Goal: Obtain resource: Obtain resource

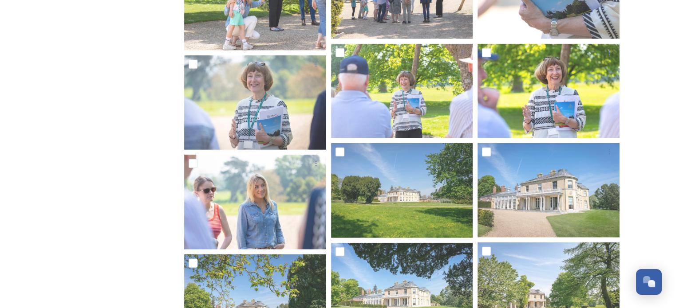
scroll to position [36076, 0]
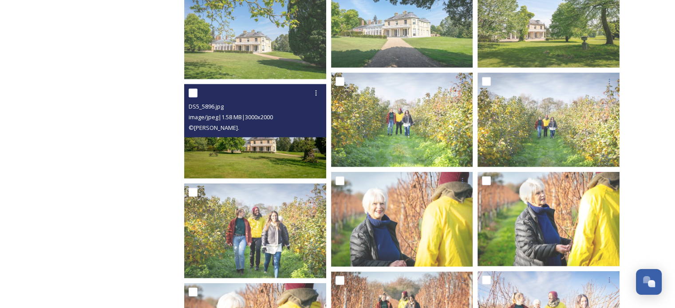
click at [189, 93] on input "checkbox" at bounding box center [192, 93] width 9 height 9
checkbox input "true"
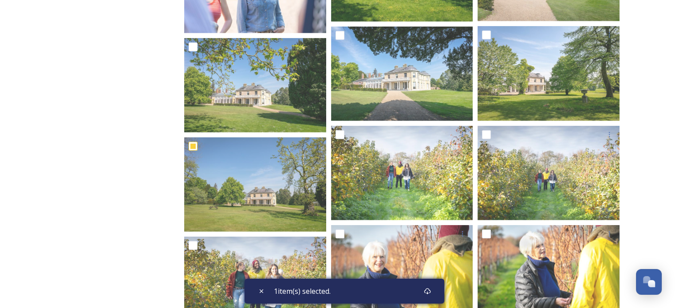
scroll to position [36005, 0]
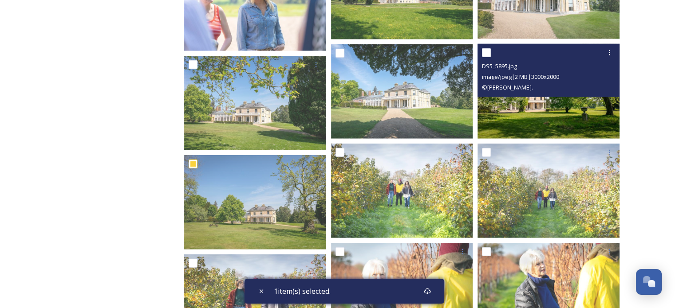
click at [485, 50] on input "checkbox" at bounding box center [486, 52] width 9 height 9
checkbox input "true"
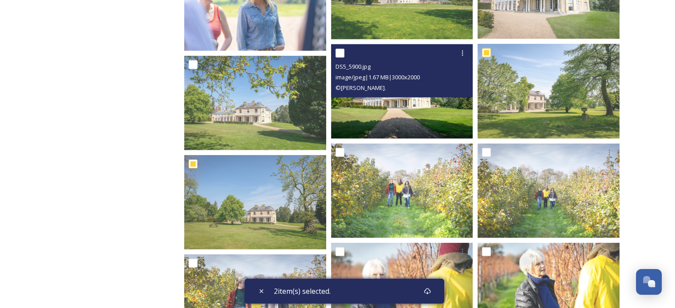
click at [336, 54] on input "checkbox" at bounding box center [339, 53] width 9 height 9
checkbox input "true"
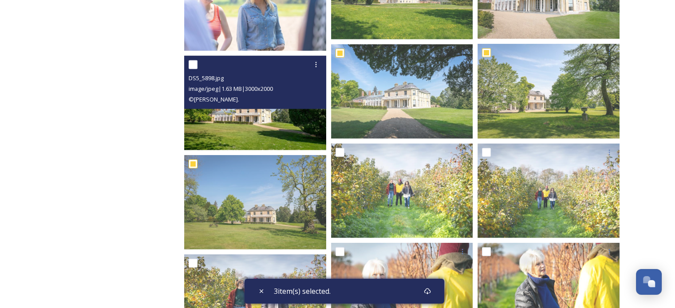
click at [192, 62] on input "checkbox" at bounding box center [192, 64] width 9 height 9
checkbox input "true"
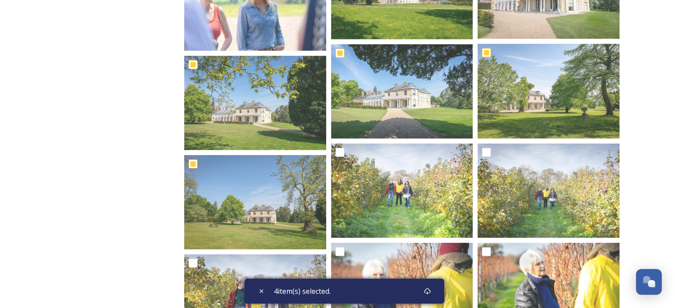
scroll to position [35736, 0]
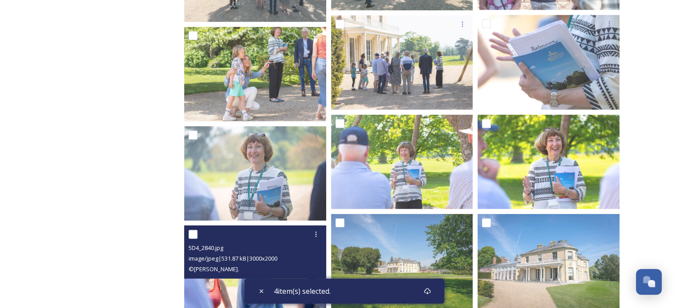
click at [193, 235] on input "checkbox" at bounding box center [192, 234] width 9 height 9
checkbox input "true"
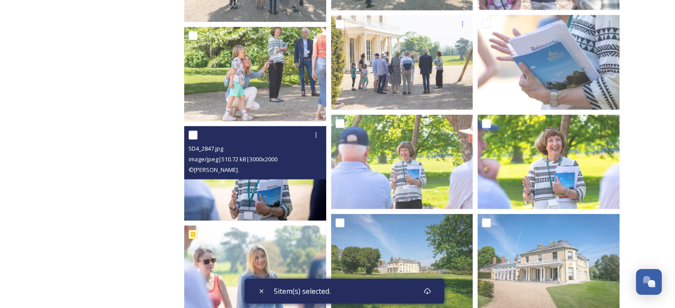
click at [194, 146] on span "5D4_2847.jpg" at bounding box center [205, 149] width 35 height 8
click at [193, 137] on input "checkbox" at bounding box center [192, 135] width 9 height 9
checkbox input "true"
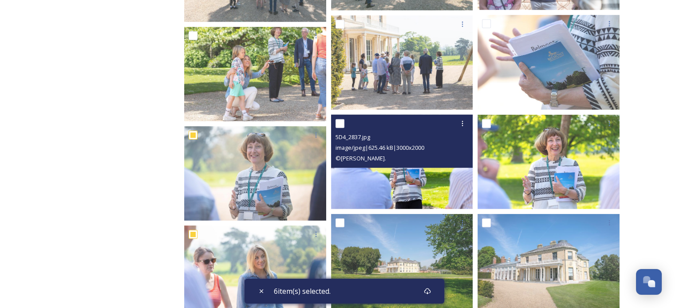
click at [341, 124] on input "checkbox" at bounding box center [339, 123] width 9 height 9
checkbox input "true"
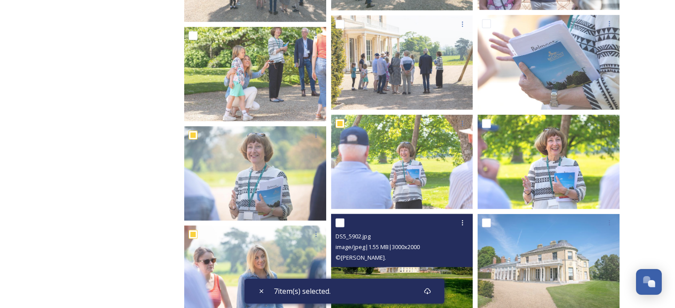
click at [339, 220] on input "checkbox" at bounding box center [339, 223] width 9 height 9
checkbox input "true"
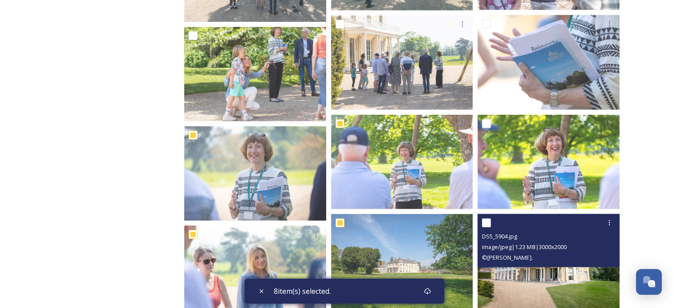
click at [485, 220] on input "checkbox" at bounding box center [486, 223] width 9 height 9
checkbox input "true"
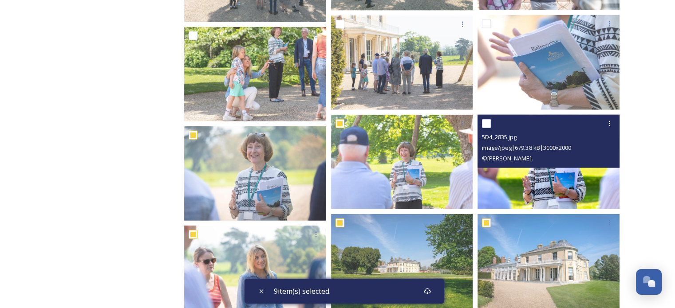
click at [485, 125] on input "checkbox" at bounding box center [486, 123] width 9 height 9
checkbox input "true"
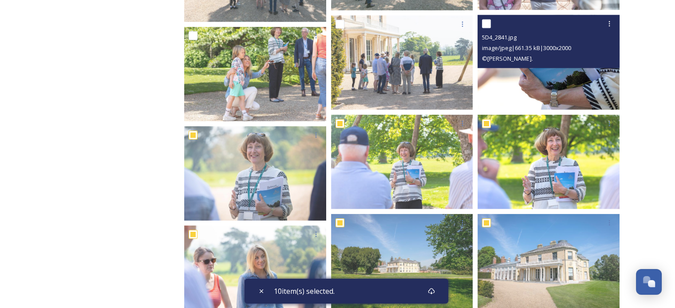
click at [484, 24] on input "checkbox" at bounding box center [486, 24] width 9 height 9
checkbox input "true"
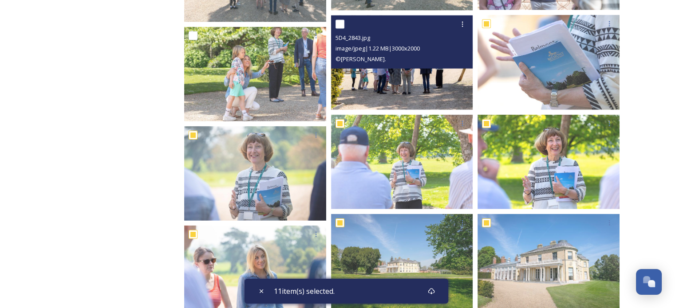
click at [339, 23] on input "checkbox" at bounding box center [339, 24] width 9 height 9
checkbox input "true"
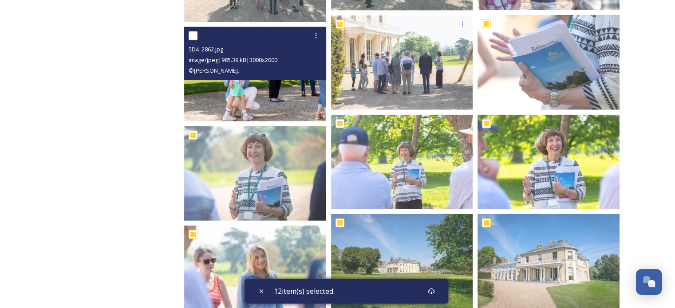
click at [193, 35] on input "checkbox" at bounding box center [192, 35] width 9 height 9
checkbox input "true"
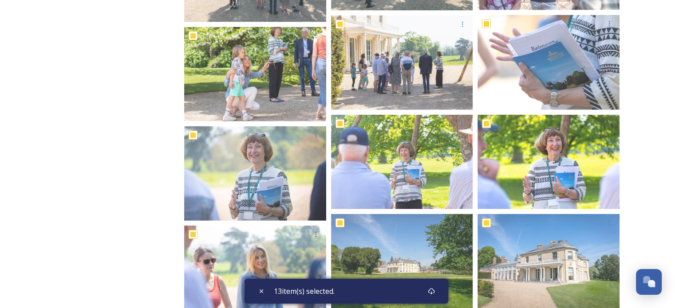
scroll to position [35466, 0]
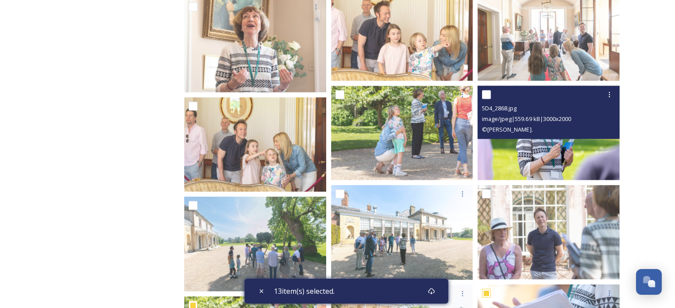
click at [486, 95] on input "checkbox" at bounding box center [486, 94] width 9 height 9
checkbox input "true"
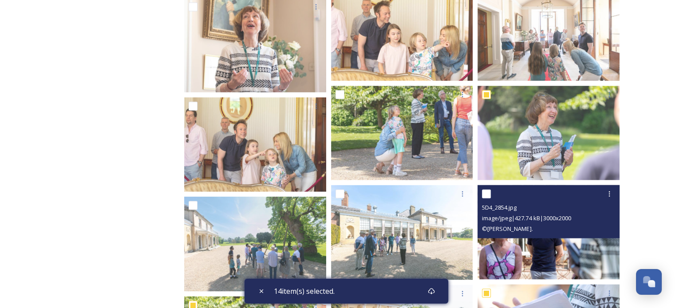
click at [487, 196] on input "checkbox" at bounding box center [486, 194] width 9 height 9
checkbox input "true"
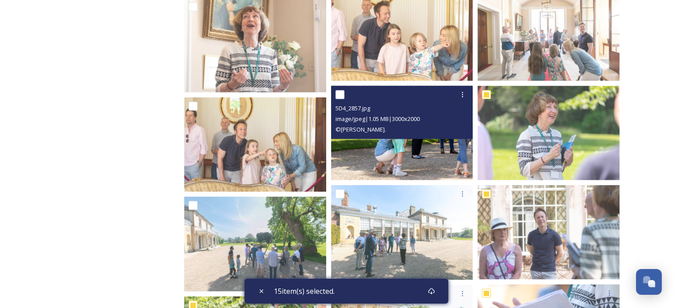
click at [338, 95] on input "checkbox" at bounding box center [339, 94] width 9 height 9
checkbox input "true"
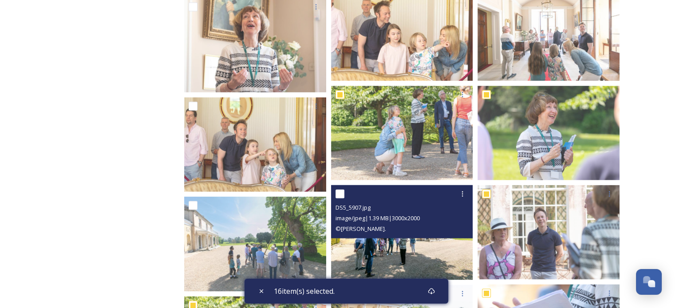
click at [337, 194] on input "checkbox" at bounding box center [339, 194] width 9 height 9
checkbox input "true"
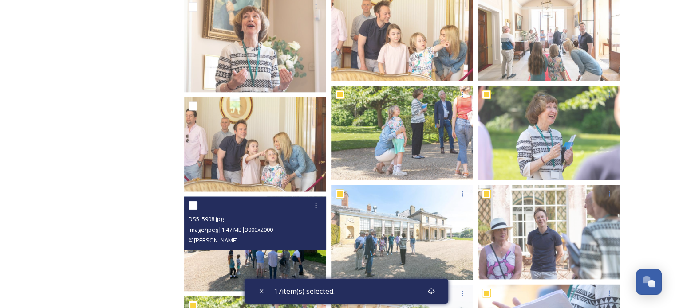
click at [192, 204] on input "checkbox" at bounding box center [192, 205] width 9 height 9
checkbox input "true"
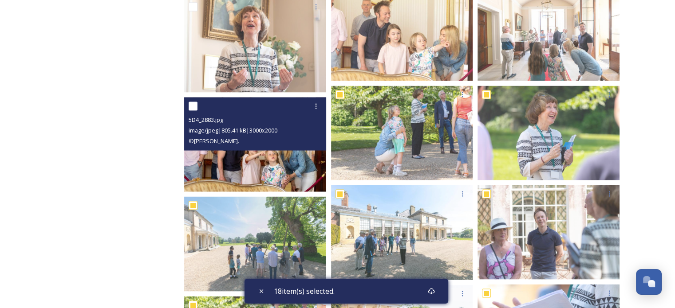
click at [193, 105] on input "checkbox" at bounding box center [192, 106] width 9 height 9
checkbox input "true"
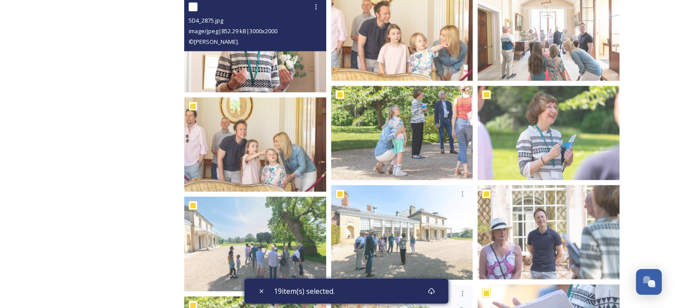
click at [192, 5] on input "checkbox" at bounding box center [192, 7] width 9 height 9
checkbox input "true"
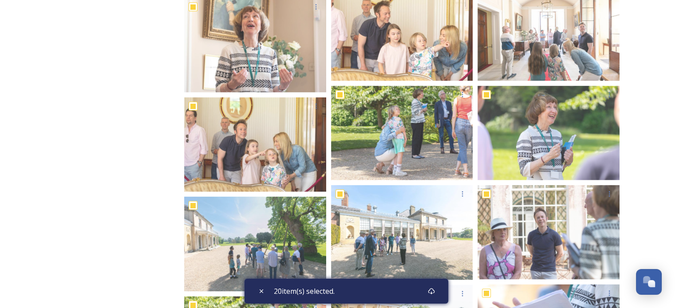
scroll to position [35196, 0]
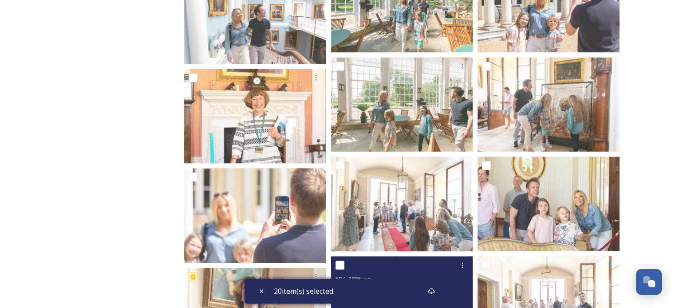
click at [341, 263] on input "checkbox" at bounding box center [339, 265] width 9 height 9
checkbox input "true"
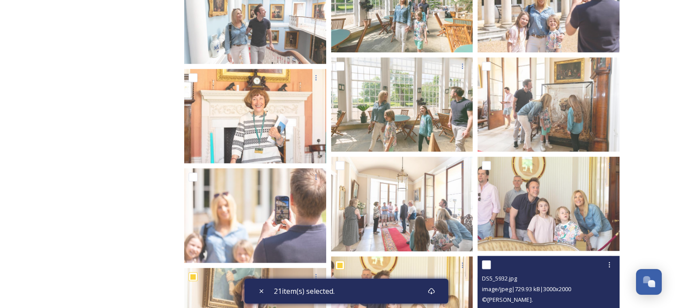
click at [491, 266] on div at bounding box center [549, 265] width 135 height 16
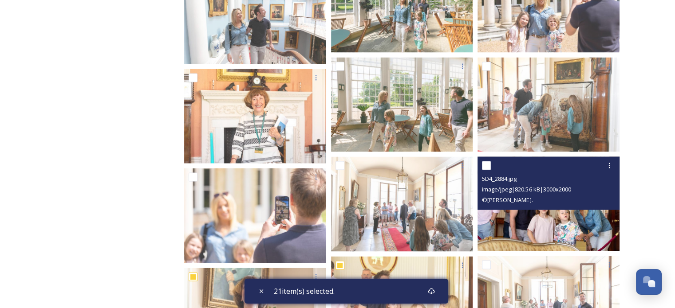
click at [486, 164] on input "checkbox" at bounding box center [486, 165] width 9 height 9
checkbox input "true"
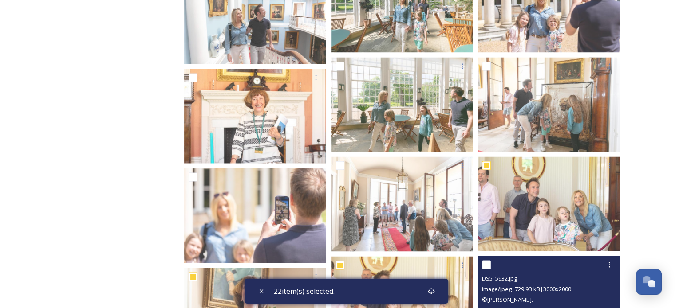
click at [483, 263] on input "checkbox" at bounding box center [486, 264] width 9 height 9
checkbox input "true"
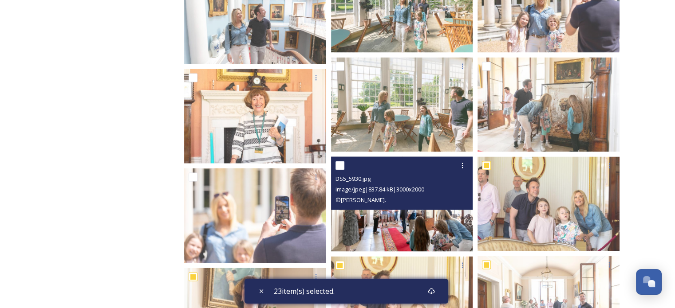
click at [337, 165] on input "checkbox" at bounding box center [339, 165] width 9 height 9
checkbox input "true"
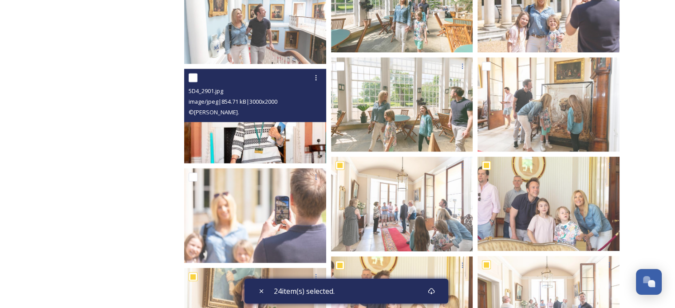
click at [190, 78] on input "checkbox" at bounding box center [192, 77] width 9 height 9
checkbox input "true"
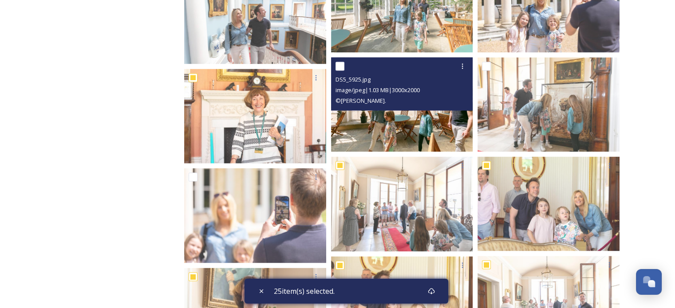
click at [342, 62] on input "checkbox" at bounding box center [339, 66] width 9 height 9
checkbox input "true"
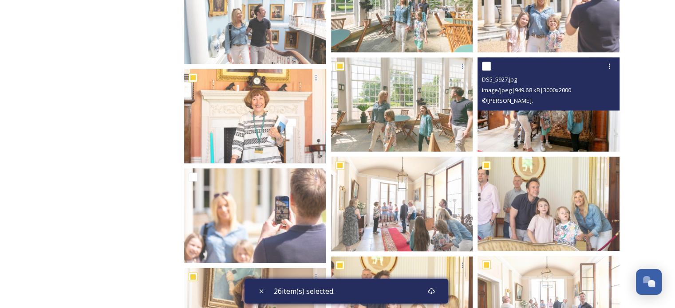
click at [488, 64] on input "checkbox" at bounding box center [486, 66] width 9 height 9
checkbox input "true"
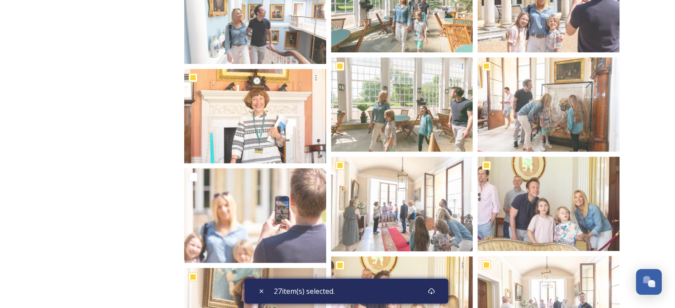
scroll to position [34927, 0]
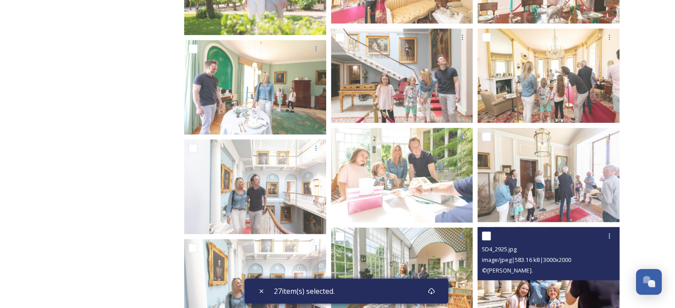
click at [485, 234] on input "checkbox" at bounding box center [486, 235] width 9 height 9
checkbox input "true"
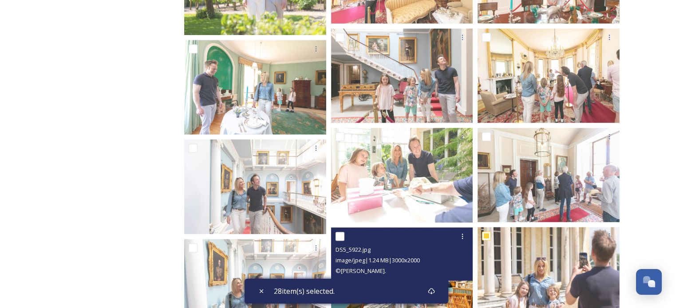
click at [339, 238] on input "checkbox" at bounding box center [339, 236] width 9 height 9
checkbox input "true"
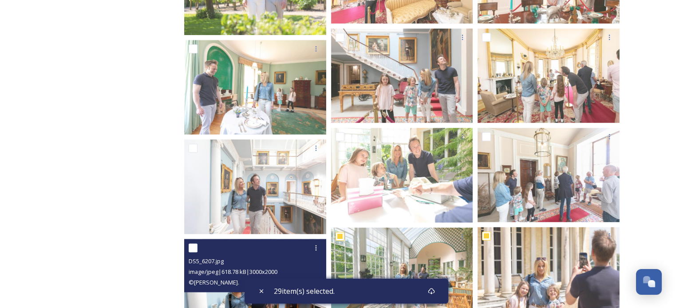
click at [192, 248] on input "checkbox" at bounding box center [192, 247] width 9 height 9
checkbox input "true"
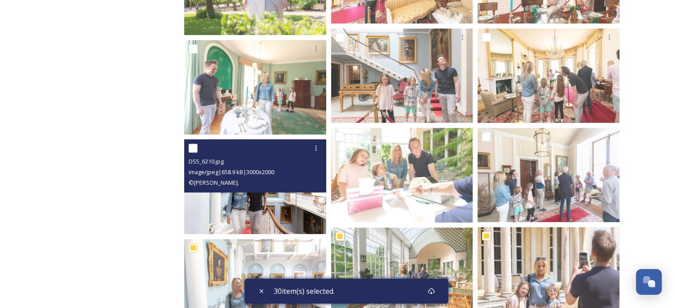
click at [193, 149] on input "checkbox" at bounding box center [192, 148] width 9 height 9
checkbox input "true"
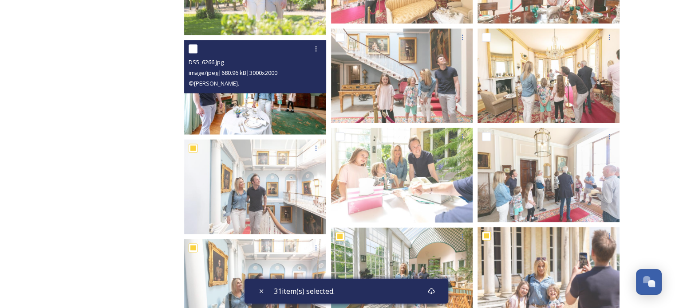
click at [191, 47] on input "checkbox" at bounding box center [192, 48] width 9 height 9
checkbox input "true"
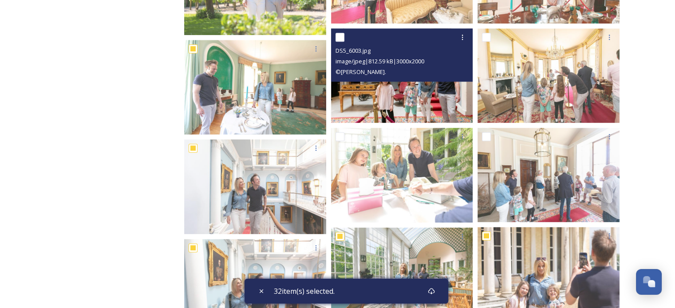
click at [342, 35] on input "checkbox" at bounding box center [339, 37] width 9 height 9
checkbox input "true"
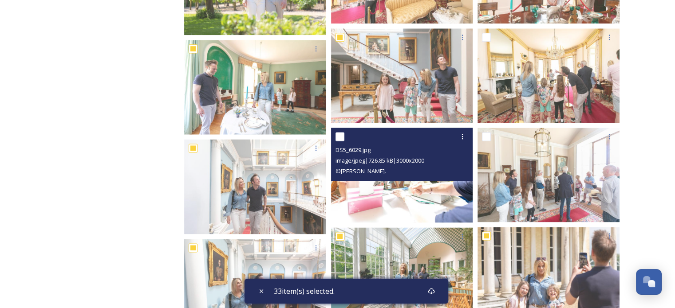
click at [340, 138] on input "checkbox" at bounding box center [339, 136] width 9 height 9
checkbox input "true"
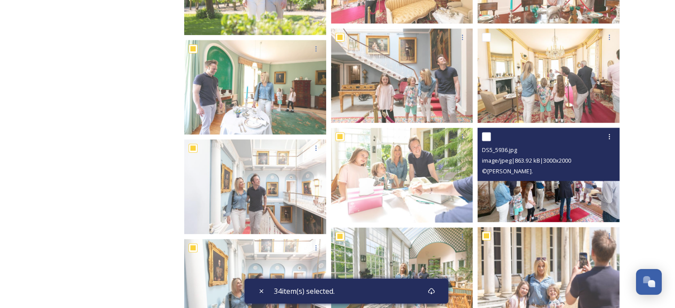
click at [486, 134] on input "checkbox" at bounding box center [486, 136] width 9 height 9
checkbox input "true"
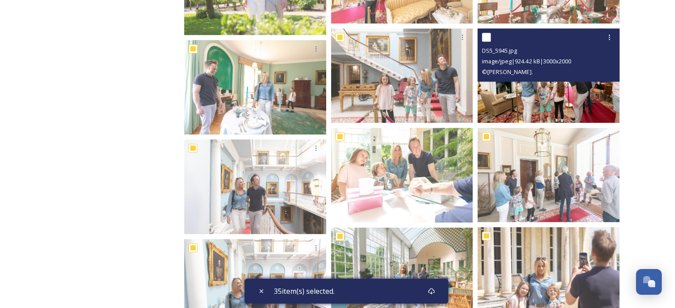
click at [486, 38] on input "checkbox" at bounding box center [486, 37] width 9 height 9
checkbox input "true"
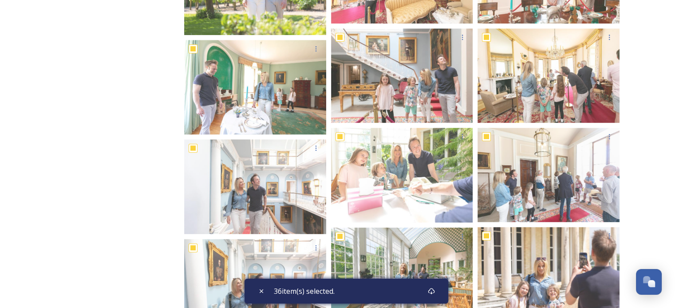
scroll to position [34657, 0]
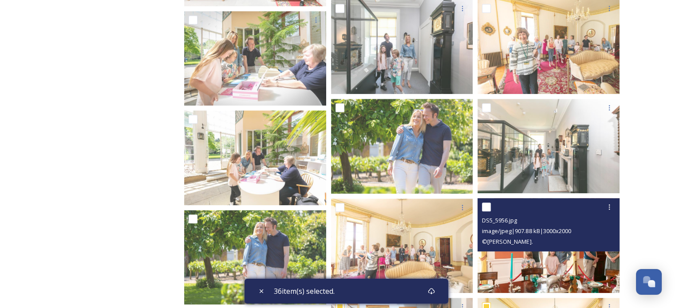
click at [484, 206] on input "checkbox" at bounding box center [486, 207] width 9 height 9
checkbox input "true"
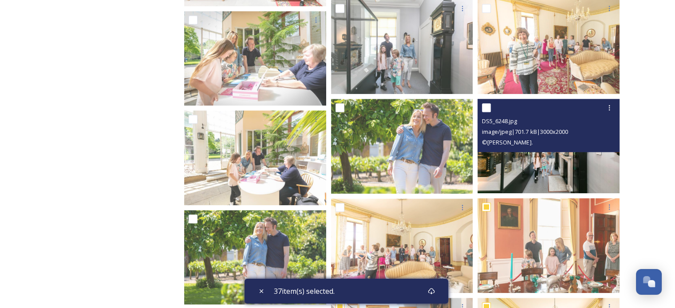
click at [483, 109] on input "checkbox" at bounding box center [486, 107] width 9 height 9
checkbox input "true"
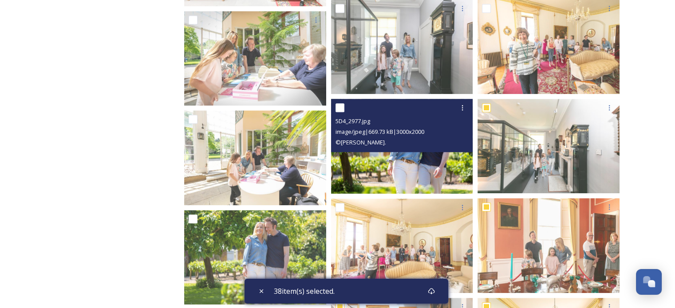
click at [341, 107] on input "checkbox" at bounding box center [339, 107] width 9 height 9
checkbox input "true"
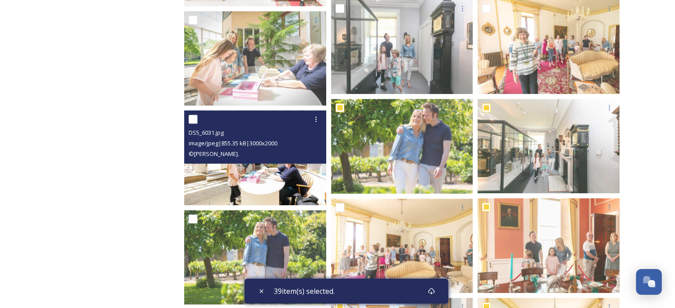
click at [193, 118] on input "checkbox" at bounding box center [192, 119] width 9 height 9
checkbox input "true"
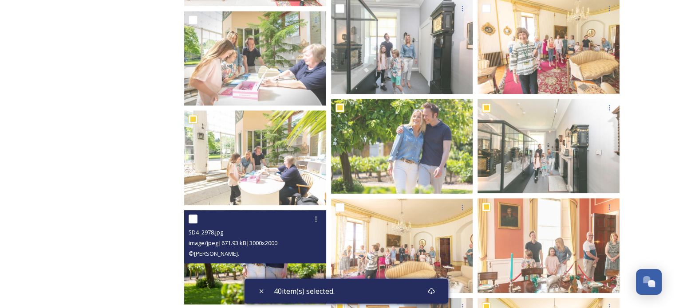
click at [193, 215] on input "checkbox" at bounding box center [192, 219] width 9 height 9
checkbox input "true"
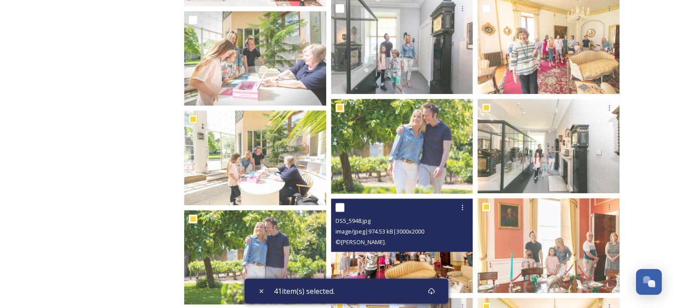
click at [339, 205] on input "checkbox" at bounding box center [339, 207] width 9 height 9
checkbox input "true"
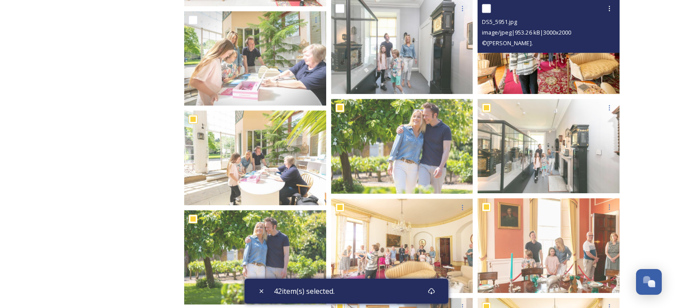
click at [485, 7] on input "checkbox" at bounding box center [486, 8] width 9 height 9
checkbox input "true"
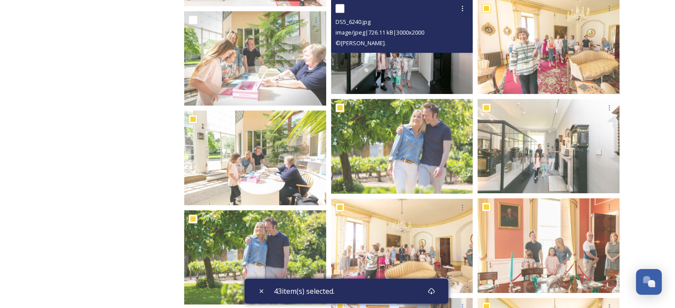
click at [341, 12] on input "checkbox" at bounding box center [339, 8] width 9 height 9
checkbox input "true"
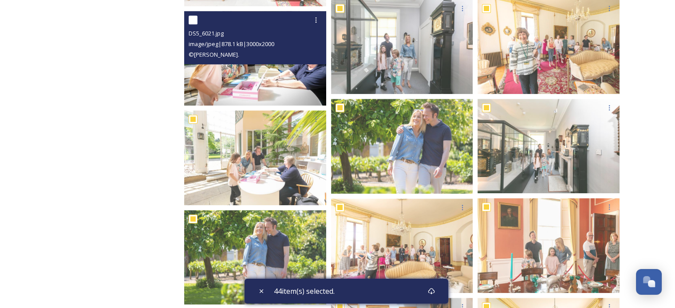
click at [189, 17] on input "checkbox" at bounding box center [192, 20] width 9 height 9
checkbox input "true"
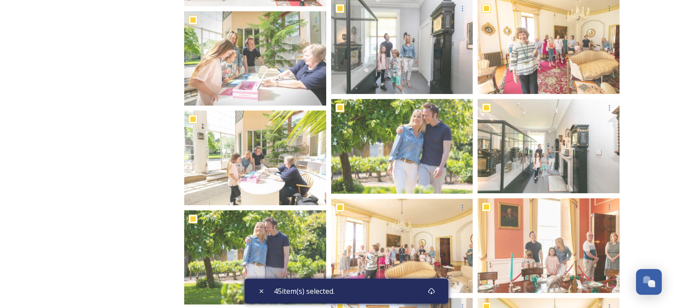
scroll to position [34388, 0]
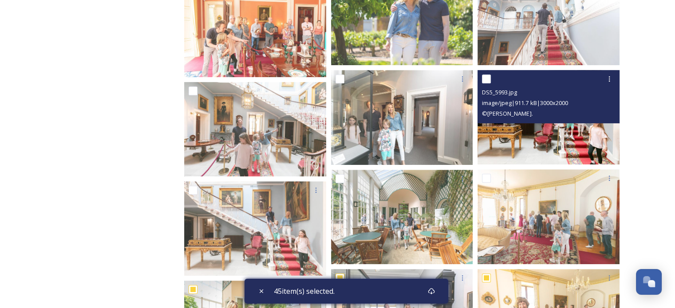
click at [484, 79] on input "checkbox" at bounding box center [486, 79] width 9 height 9
checkbox input "true"
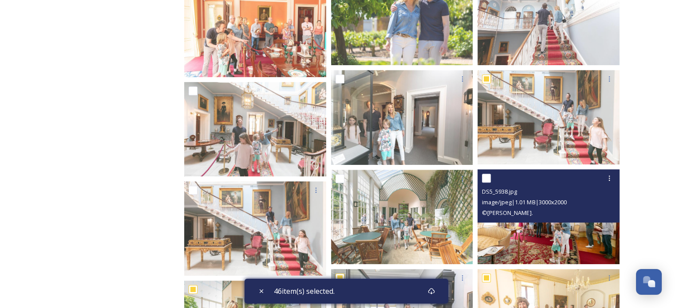
click at [488, 174] on input "checkbox" at bounding box center [486, 178] width 9 height 9
checkbox input "true"
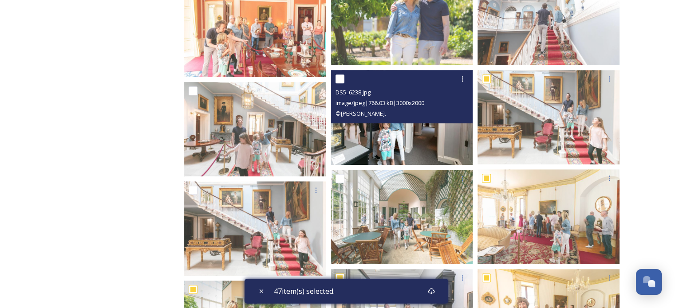
click at [342, 82] on input "checkbox" at bounding box center [339, 79] width 9 height 9
checkbox input "true"
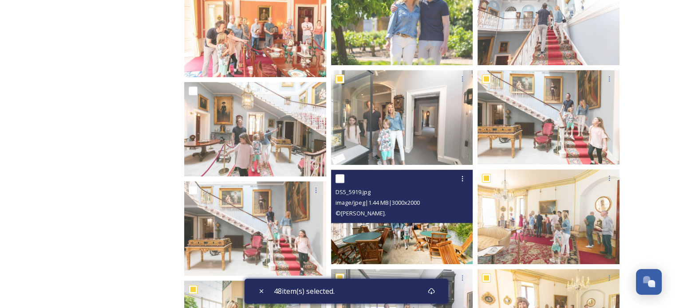
click at [343, 177] on input "checkbox" at bounding box center [339, 178] width 9 height 9
checkbox input "true"
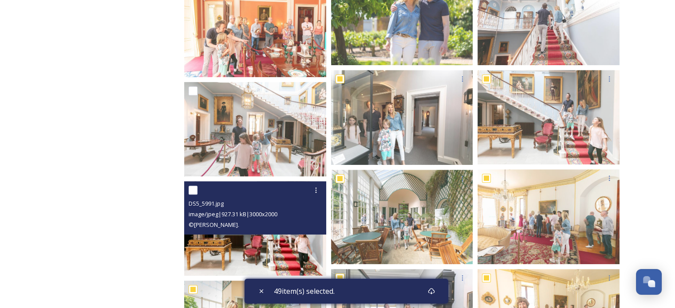
click at [193, 186] on input "checkbox" at bounding box center [192, 190] width 9 height 9
checkbox input "true"
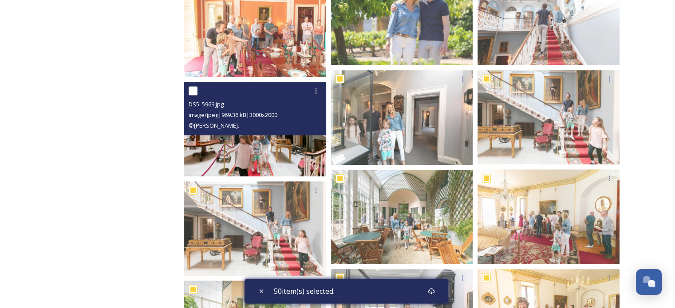
click at [191, 86] on input "checkbox" at bounding box center [192, 90] width 9 height 9
checkbox input "true"
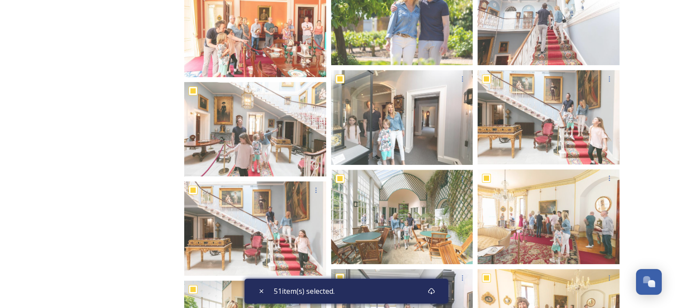
scroll to position [34118, 0]
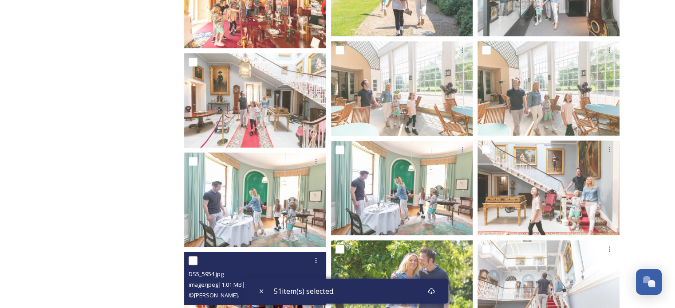
click at [192, 257] on input "checkbox" at bounding box center [192, 260] width 9 height 9
checkbox input "true"
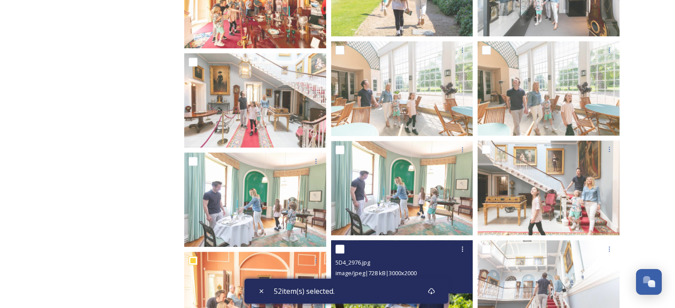
click at [341, 245] on input "checkbox" at bounding box center [339, 249] width 9 height 9
checkbox input "true"
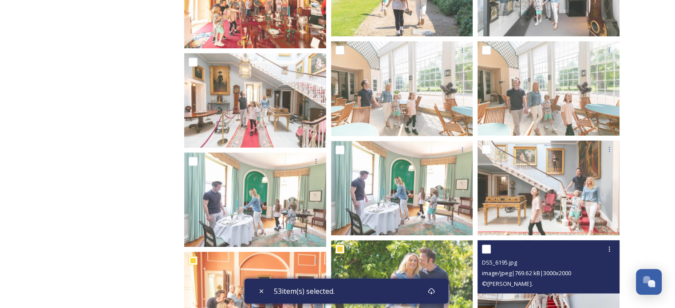
click at [486, 246] on input "checkbox" at bounding box center [486, 249] width 9 height 9
checkbox input "true"
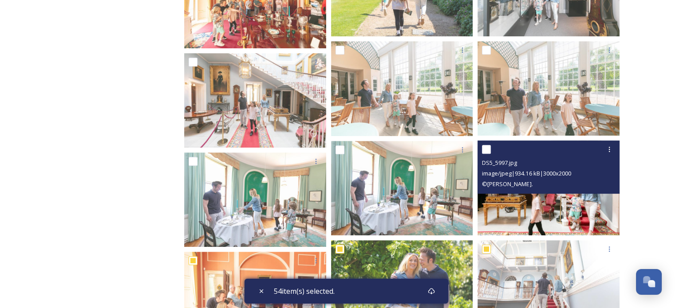
click at [490, 147] on input "checkbox" at bounding box center [486, 149] width 9 height 9
checkbox input "true"
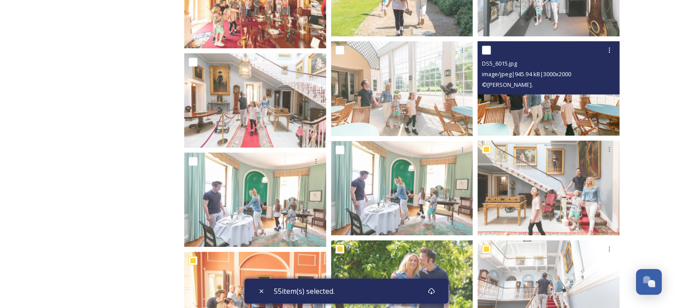
click at [486, 47] on input "checkbox" at bounding box center [486, 50] width 9 height 9
checkbox input "true"
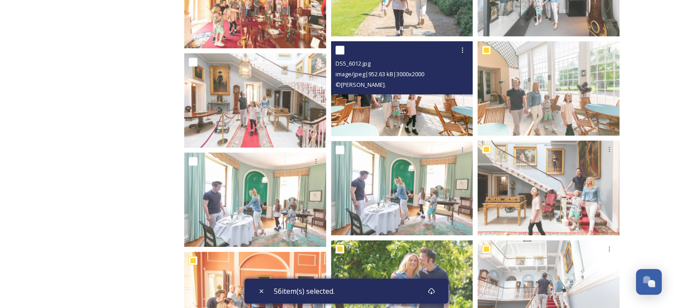
click at [341, 47] on input "checkbox" at bounding box center [339, 50] width 9 height 9
checkbox input "true"
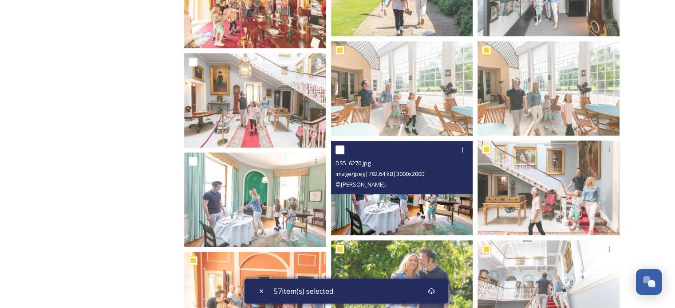
click at [342, 148] on input "checkbox" at bounding box center [339, 149] width 9 height 9
checkbox input "true"
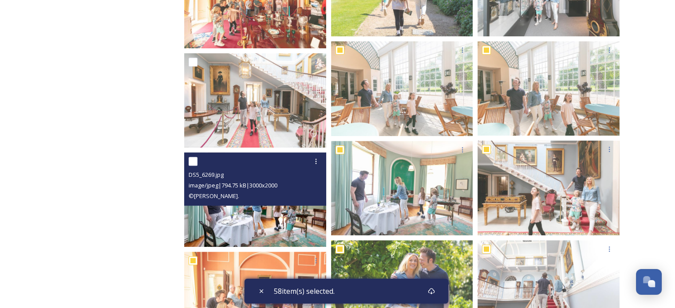
click at [192, 161] on input "checkbox" at bounding box center [192, 161] width 9 height 9
checkbox input "true"
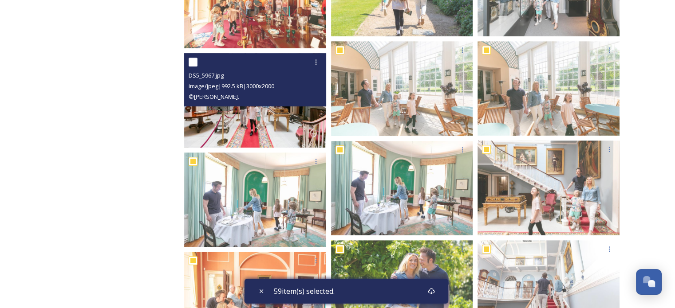
click at [193, 65] on input "checkbox" at bounding box center [192, 62] width 9 height 9
checkbox input "true"
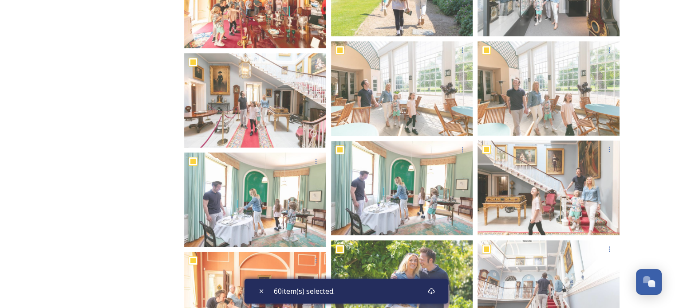
scroll to position [33848, 0]
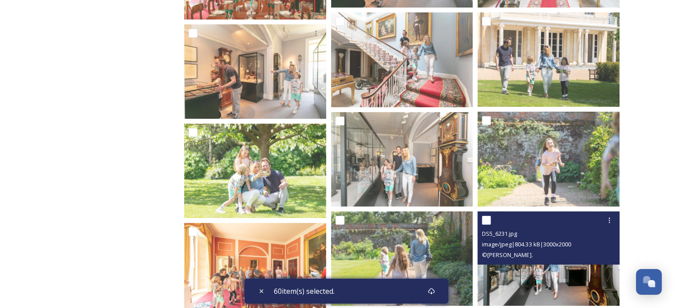
click at [481, 219] on div "DS5_6231.jpg image/jpeg | 804.33 kB | 3000 x 2000 © [PERSON_NAME]." at bounding box center [548, 238] width 142 height 53
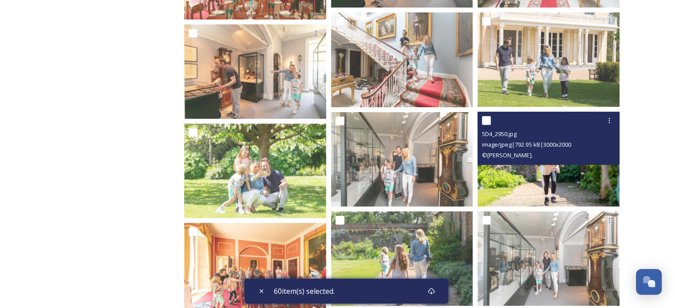
click at [483, 118] on input "checkbox" at bounding box center [486, 120] width 9 height 9
checkbox input "true"
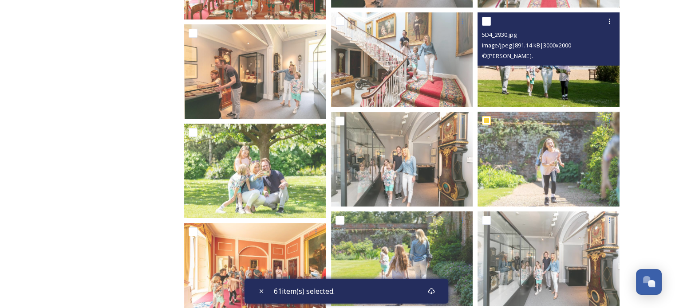
click at [486, 23] on input "checkbox" at bounding box center [486, 21] width 9 height 9
checkbox input "true"
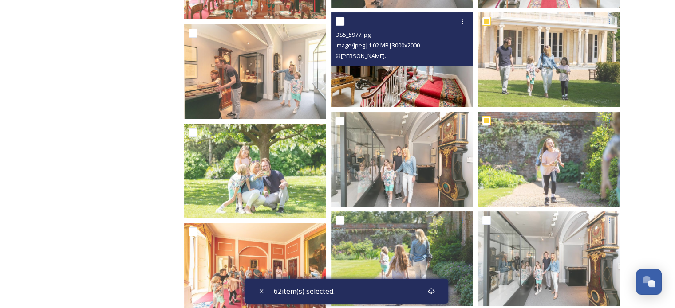
click at [340, 23] on input "checkbox" at bounding box center [339, 21] width 9 height 9
checkbox input "true"
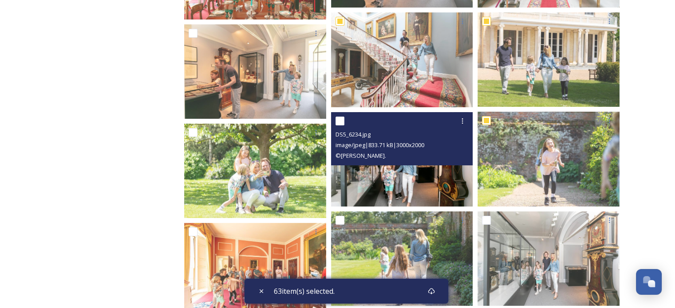
click at [338, 122] on input "checkbox" at bounding box center [339, 121] width 9 height 9
checkbox input "true"
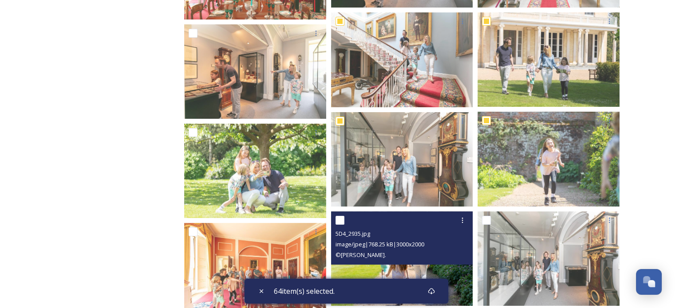
click at [338, 224] on input "checkbox" at bounding box center [339, 220] width 9 height 9
checkbox input "true"
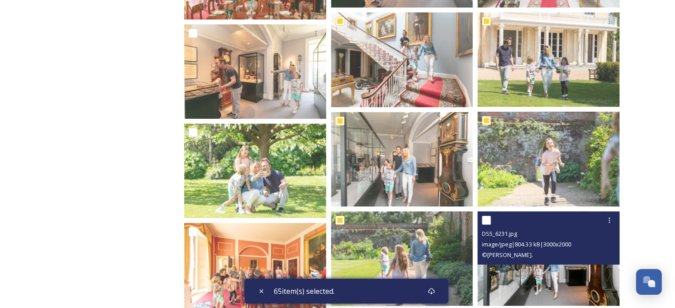
click at [484, 219] on input "checkbox" at bounding box center [486, 220] width 9 height 9
checkbox input "true"
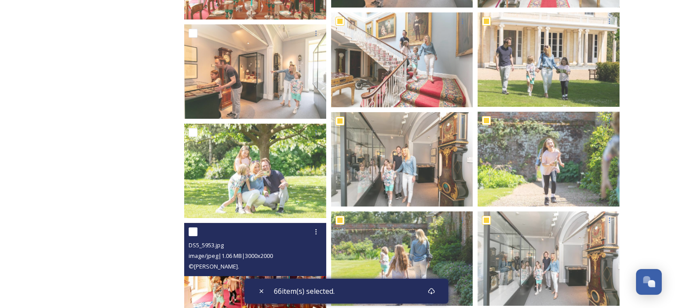
click at [196, 234] on input "checkbox" at bounding box center [192, 232] width 9 height 9
checkbox input "true"
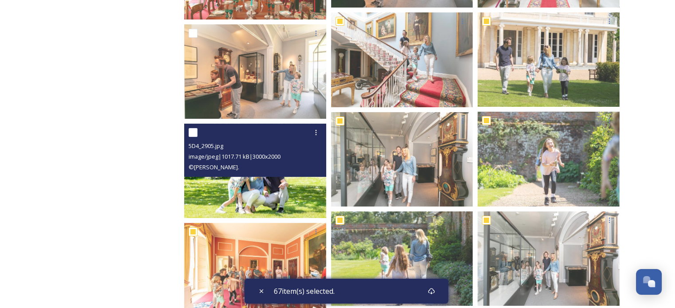
click at [192, 134] on input "checkbox" at bounding box center [192, 132] width 9 height 9
checkbox input "true"
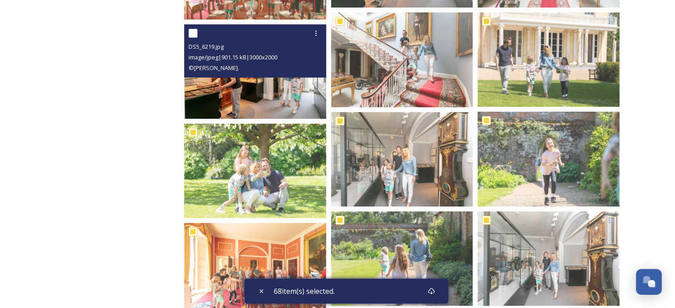
click at [193, 29] on input "checkbox" at bounding box center [192, 33] width 9 height 9
checkbox input "true"
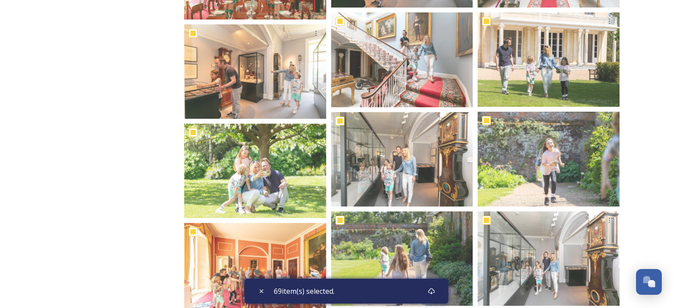
scroll to position [33579, 0]
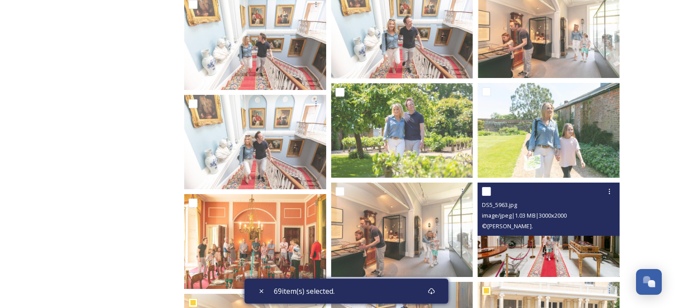
click at [485, 186] on div at bounding box center [549, 192] width 135 height 16
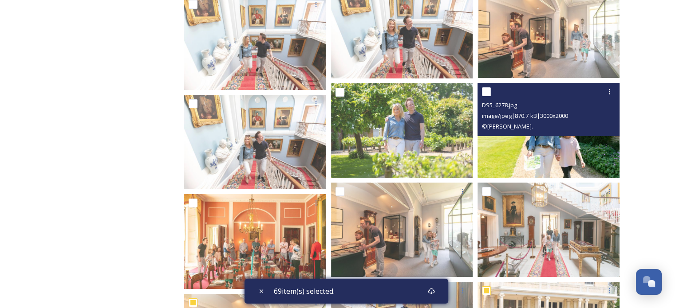
click at [485, 93] on input "checkbox" at bounding box center [486, 91] width 9 height 9
checkbox input "true"
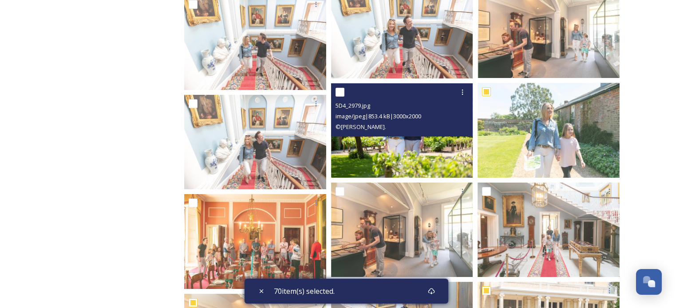
click at [338, 90] on input "checkbox" at bounding box center [339, 92] width 9 height 9
checkbox input "true"
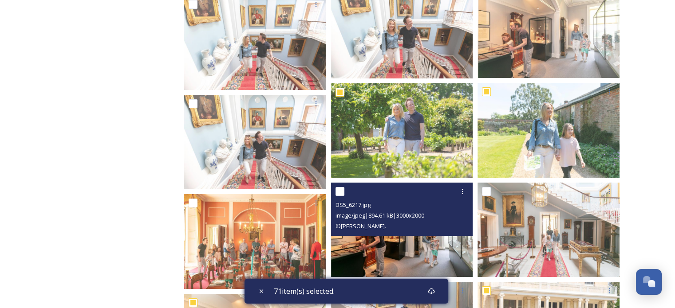
click at [337, 188] on input "checkbox" at bounding box center [339, 191] width 9 height 9
checkbox input "true"
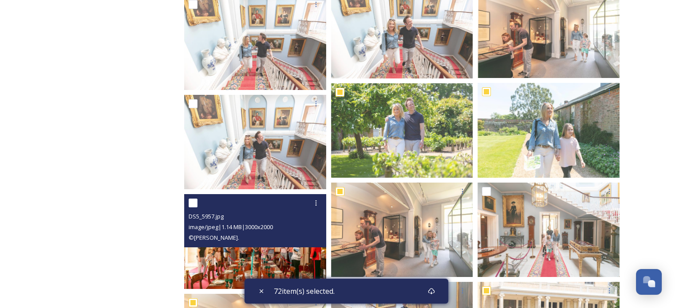
click at [190, 207] on input "checkbox" at bounding box center [192, 203] width 9 height 9
checkbox input "true"
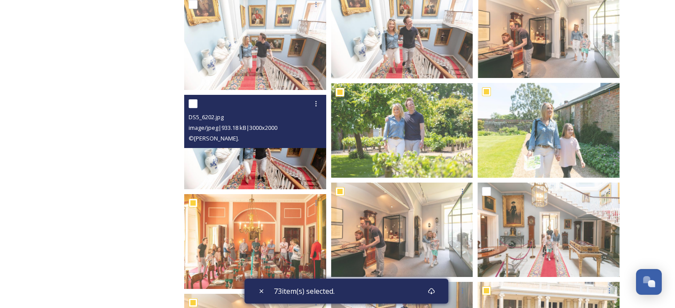
click at [190, 102] on input "checkbox" at bounding box center [192, 103] width 9 height 9
checkbox input "true"
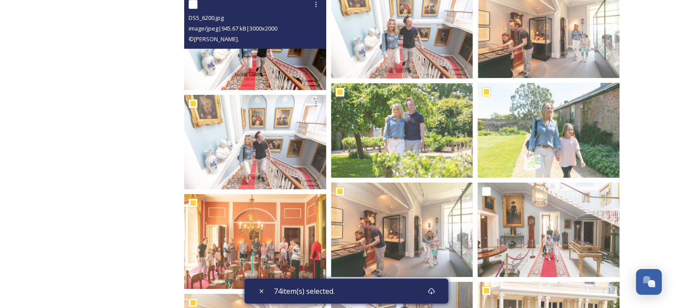
click at [193, 3] on input "checkbox" at bounding box center [192, 4] width 9 height 9
checkbox input "true"
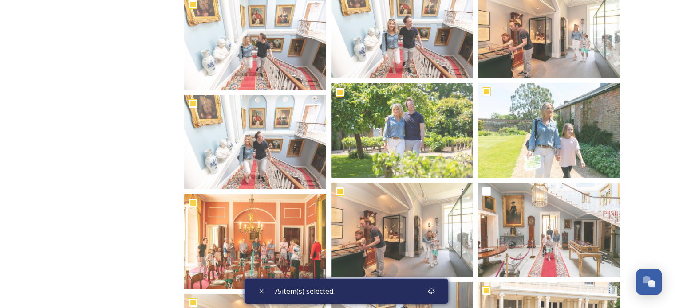
scroll to position [33309, 0]
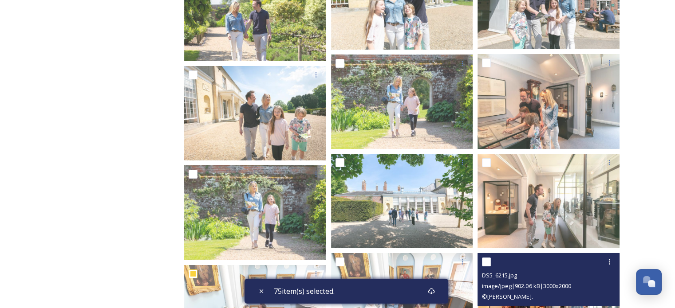
click at [488, 258] on input "checkbox" at bounding box center [486, 262] width 9 height 9
checkbox input "true"
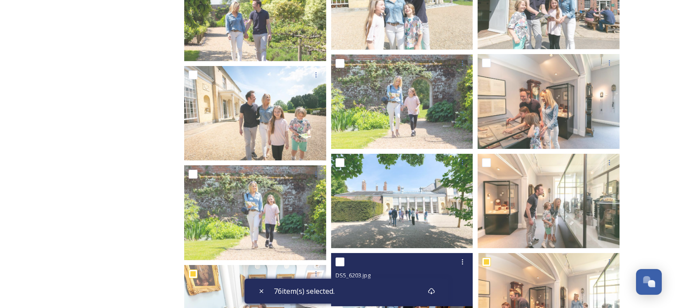
click at [335, 263] on input "checkbox" at bounding box center [339, 262] width 9 height 9
checkbox input "true"
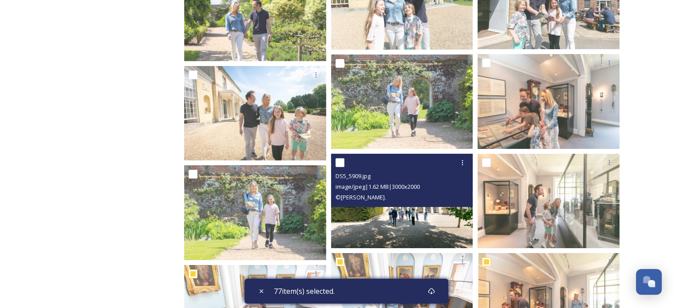
click at [339, 163] on input "checkbox" at bounding box center [339, 162] width 9 height 9
checkbox input "true"
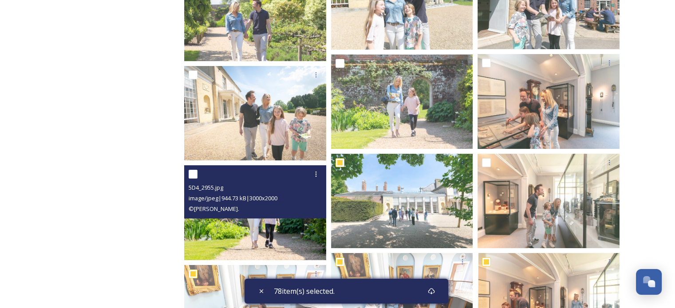
click at [190, 173] on input "checkbox" at bounding box center [192, 174] width 9 height 9
checkbox input "true"
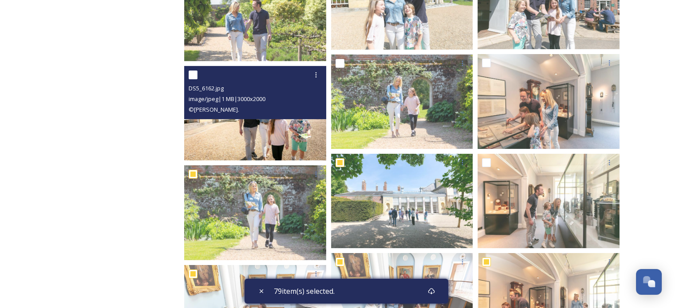
click at [195, 76] on input "checkbox" at bounding box center [192, 75] width 9 height 9
checkbox input "true"
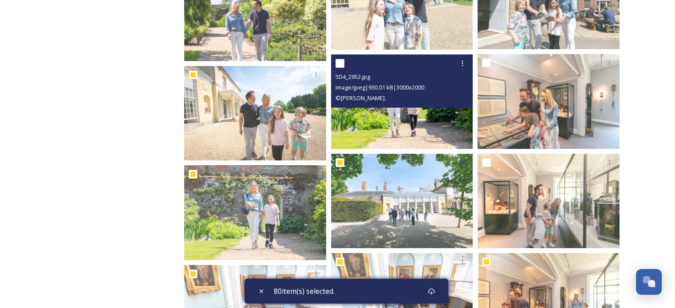
click at [337, 61] on input "checkbox" at bounding box center [339, 63] width 9 height 9
checkbox input "true"
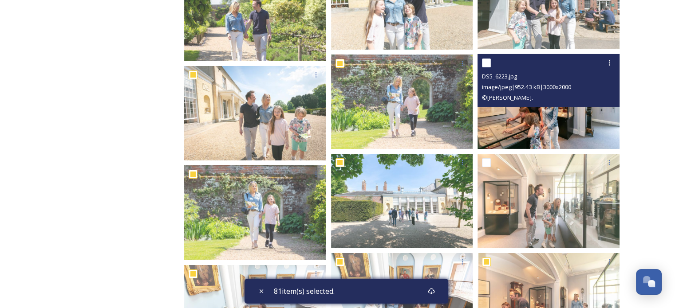
click at [486, 61] on input "checkbox" at bounding box center [486, 63] width 9 height 9
checkbox input "true"
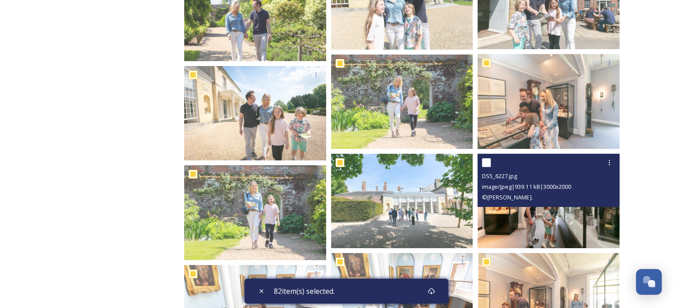
click at [484, 161] on input "checkbox" at bounding box center [486, 162] width 9 height 9
checkbox input "true"
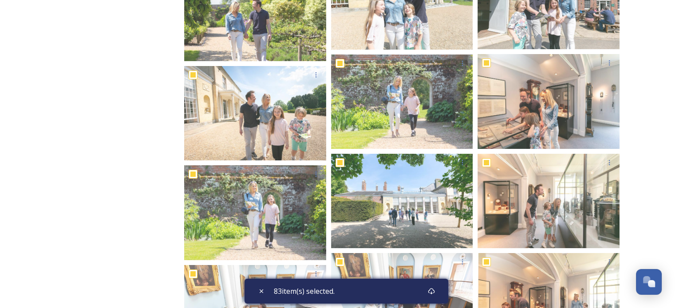
scroll to position [33039, 0]
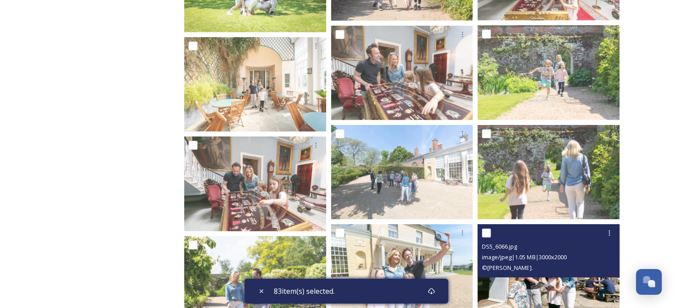
click at [484, 229] on input "checkbox" at bounding box center [486, 233] width 9 height 9
checkbox input "true"
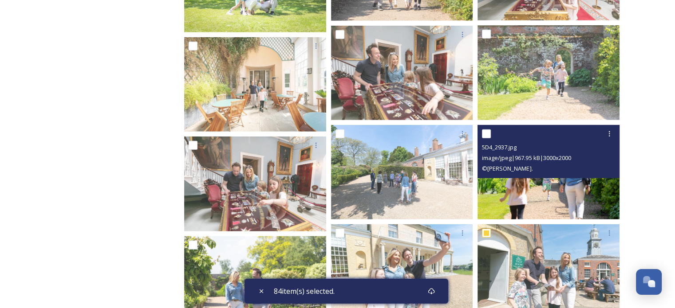
click at [484, 134] on input "checkbox" at bounding box center [486, 133] width 9 height 9
checkbox input "true"
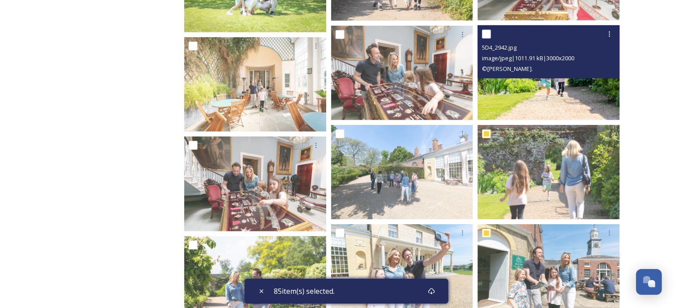
click at [485, 31] on input "checkbox" at bounding box center [486, 34] width 9 height 9
checkbox input "true"
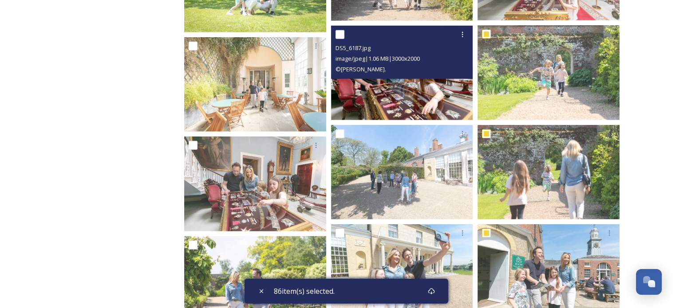
click at [338, 35] on input "checkbox" at bounding box center [339, 34] width 9 height 9
checkbox input "true"
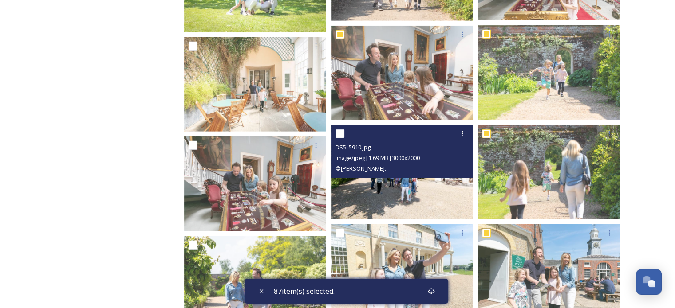
click at [339, 134] on input "checkbox" at bounding box center [339, 133] width 9 height 9
checkbox input "true"
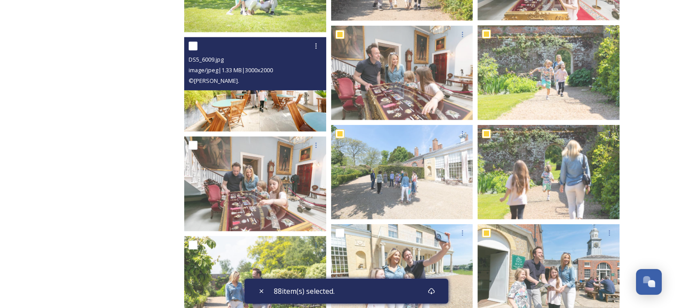
click at [195, 47] on input "checkbox" at bounding box center [192, 46] width 9 height 9
checkbox input "true"
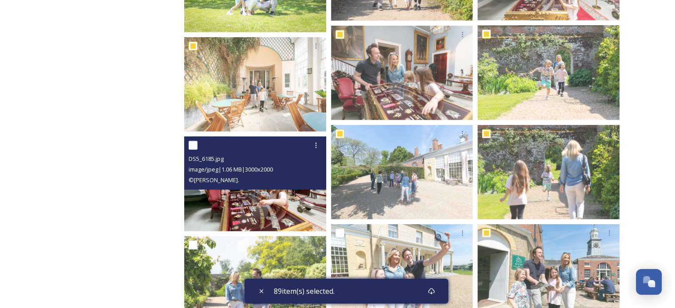
click at [194, 146] on input "checkbox" at bounding box center [192, 145] width 9 height 9
checkbox input "true"
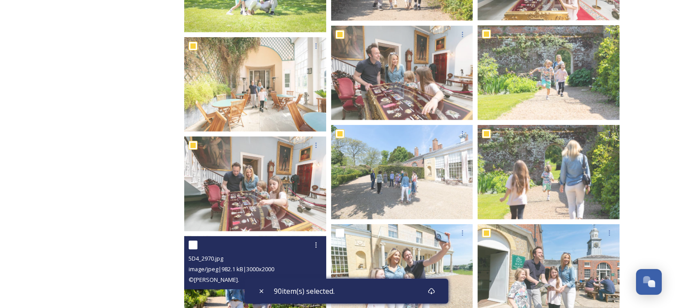
click at [194, 244] on input "checkbox" at bounding box center [192, 245] width 9 height 9
checkbox input "true"
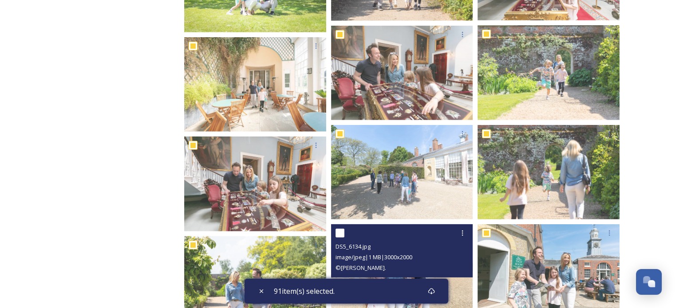
click at [339, 230] on input "checkbox" at bounding box center [339, 233] width 9 height 9
checkbox input "true"
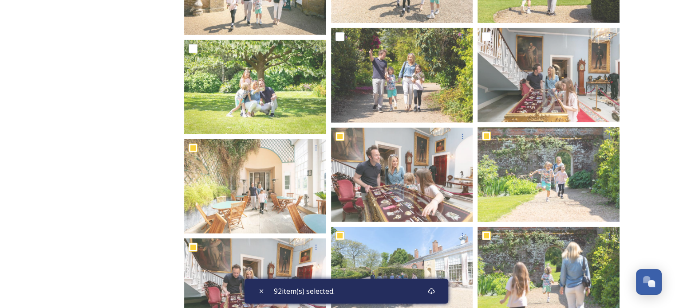
scroll to position [32933, 0]
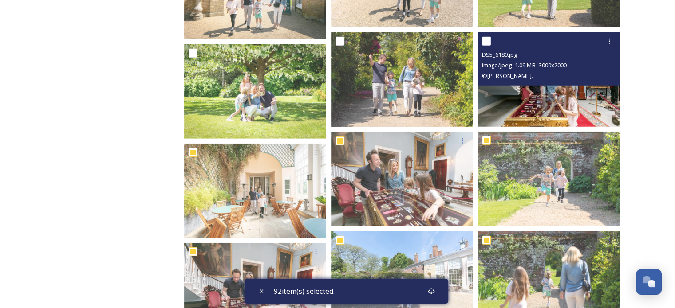
click at [486, 42] on input "checkbox" at bounding box center [486, 41] width 9 height 9
checkbox input "true"
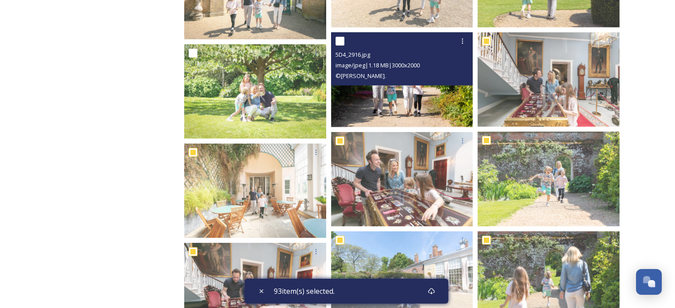
click at [337, 37] on input "checkbox" at bounding box center [339, 41] width 9 height 9
checkbox input "true"
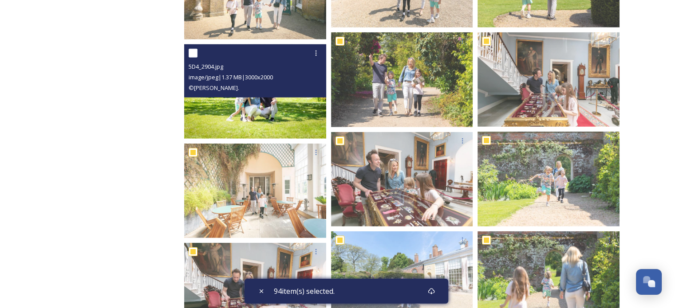
click at [194, 51] on input "checkbox" at bounding box center [192, 53] width 9 height 9
checkbox input "true"
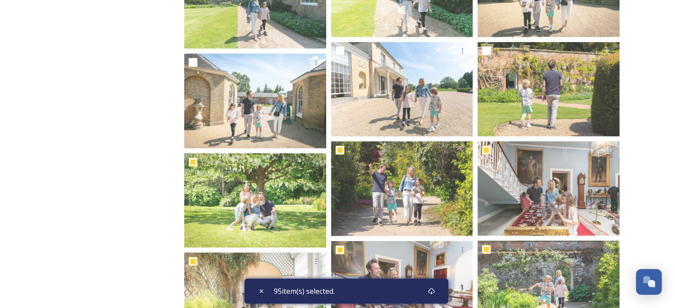
scroll to position [32809, 0]
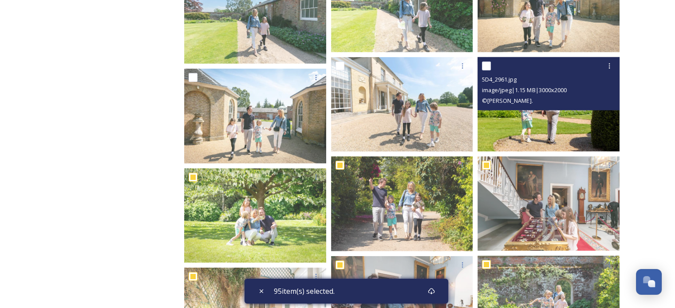
click at [484, 63] on input "checkbox" at bounding box center [486, 66] width 9 height 9
checkbox input "true"
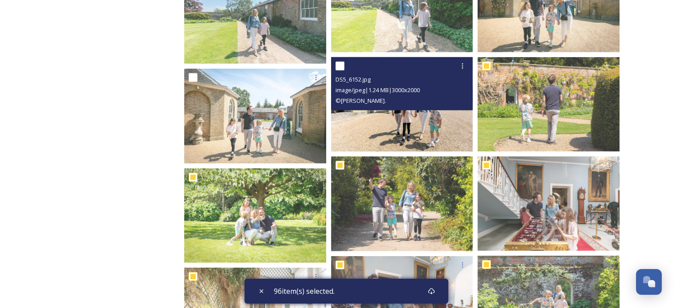
click at [338, 64] on input "checkbox" at bounding box center [339, 66] width 9 height 9
checkbox input "true"
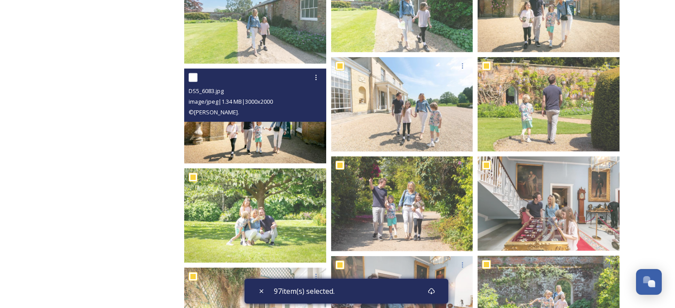
click at [193, 78] on input "checkbox" at bounding box center [192, 77] width 9 height 9
checkbox input "true"
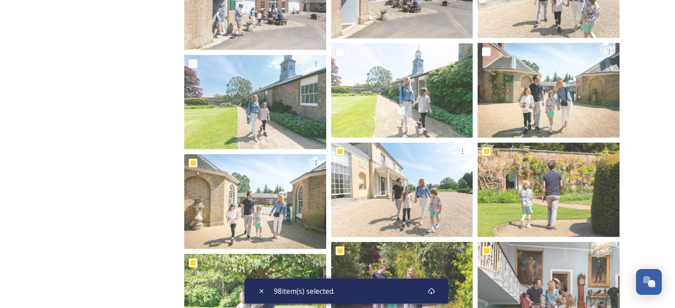
scroll to position [32720, 0]
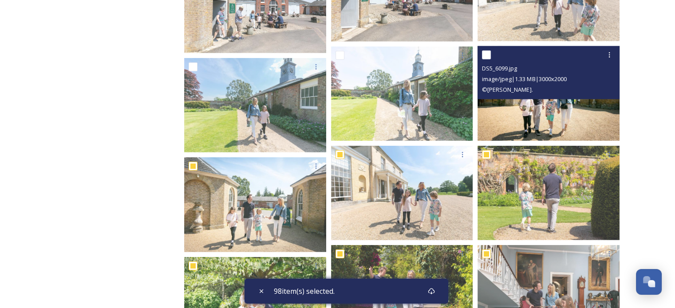
click at [486, 53] on input "checkbox" at bounding box center [486, 55] width 9 height 9
checkbox input "true"
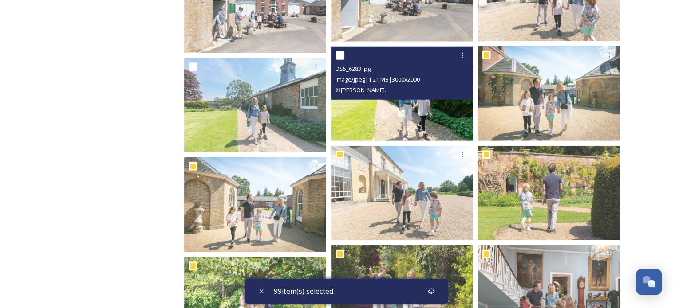
click at [341, 53] on input "checkbox" at bounding box center [339, 55] width 9 height 9
checkbox input "true"
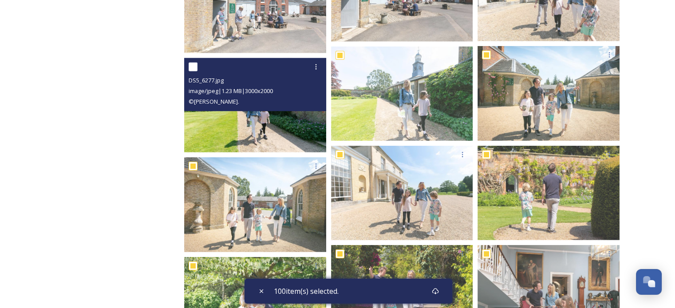
click at [188, 63] on div "DS5_6277.jpg image/jpeg | 1.23 MB | 3000 x 2000 © [PERSON_NAME]." at bounding box center [255, 84] width 142 height 53
click at [191, 65] on input "checkbox" at bounding box center [192, 67] width 9 height 9
checkbox input "true"
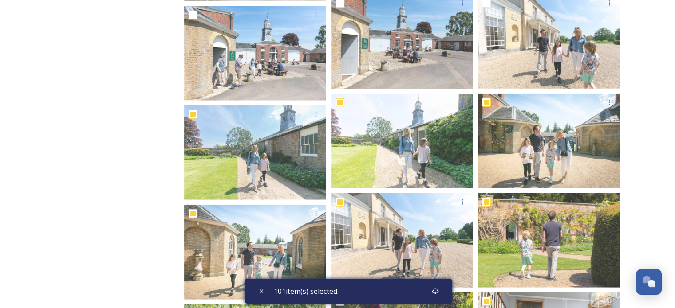
scroll to position [32602, 0]
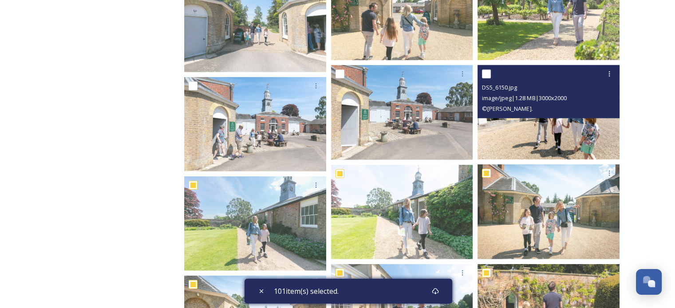
click at [483, 72] on input "checkbox" at bounding box center [486, 74] width 9 height 9
checkbox input "true"
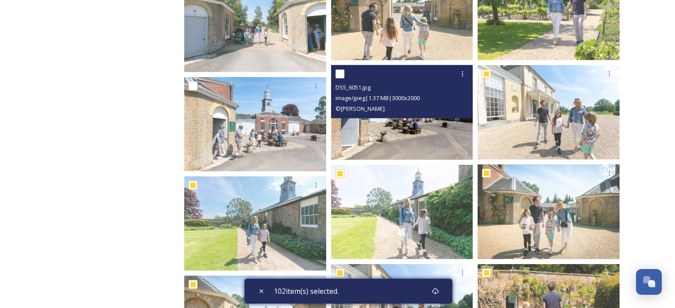
click at [339, 76] on input "checkbox" at bounding box center [339, 74] width 9 height 9
checkbox input "true"
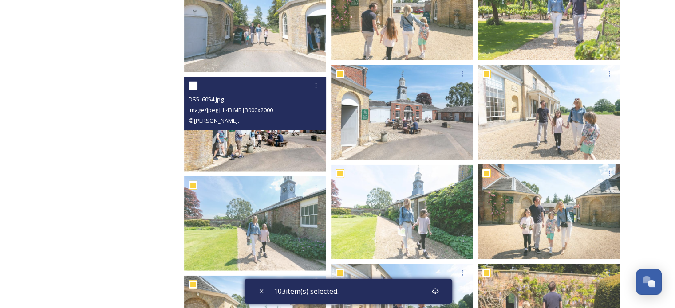
click at [189, 86] on input "checkbox" at bounding box center [192, 86] width 9 height 9
checkbox input "true"
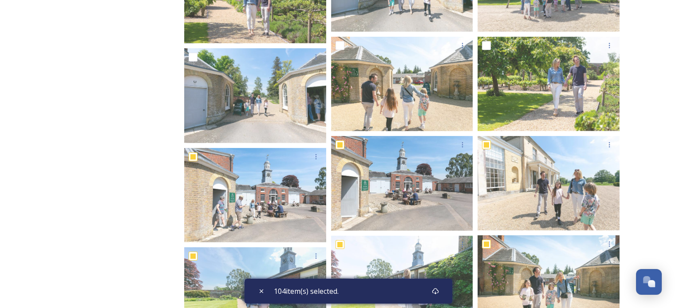
scroll to position [32513, 0]
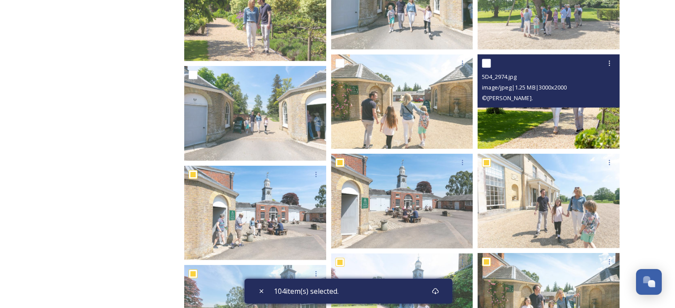
click at [481, 61] on div "5D4_2974.jpg image/jpeg | 1.25 MB | 3000 x 2000 © [PERSON_NAME]." at bounding box center [548, 81] width 142 height 53
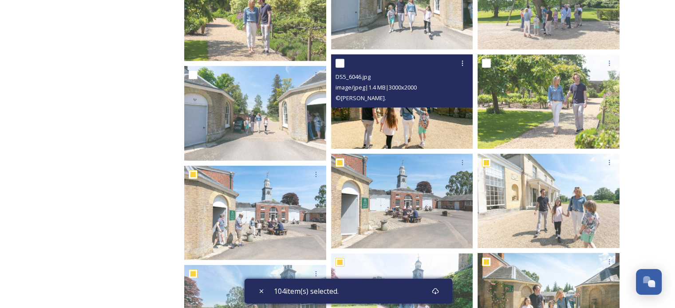
click at [337, 65] on input "checkbox" at bounding box center [339, 63] width 9 height 9
checkbox input "true"
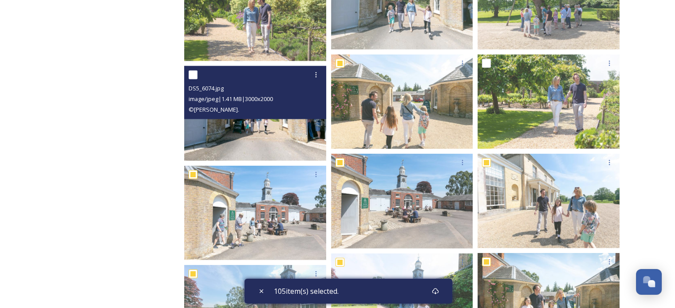
click at [188, 75] on div "DS5_6074.jpg image/jpeg | 1.41 MB | 3000 x 2000 © [PERSON_NAME]." at bounding box center [255, 92] width 142 height 53
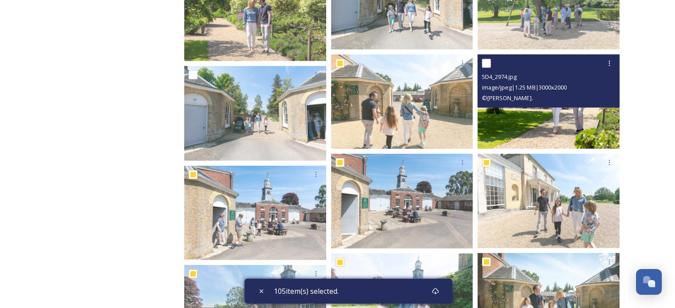
click at [482, 63] on input "checkbox" at bounding box center [486, 63] width 9 height 9
checkbox input "true"
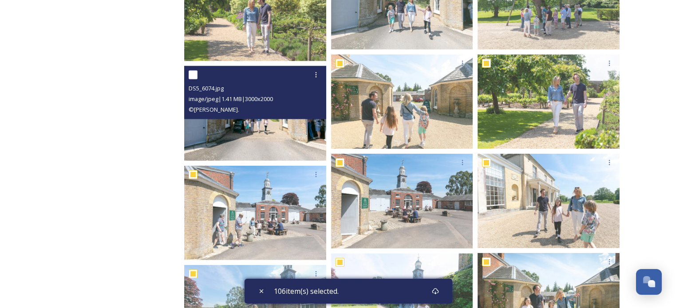
click at [191, 74] on input "checkbox" at bounding box center [192, 75] width 9 height 9
checkbox input "true"
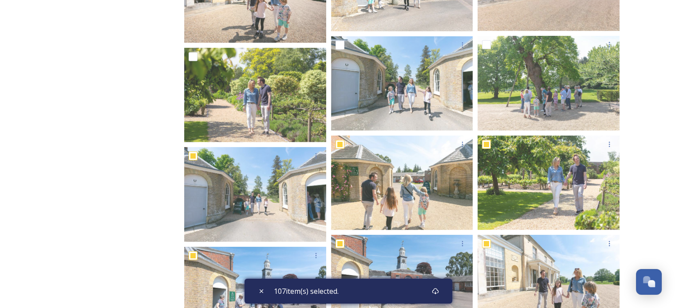
scroll to position [32424, 0]
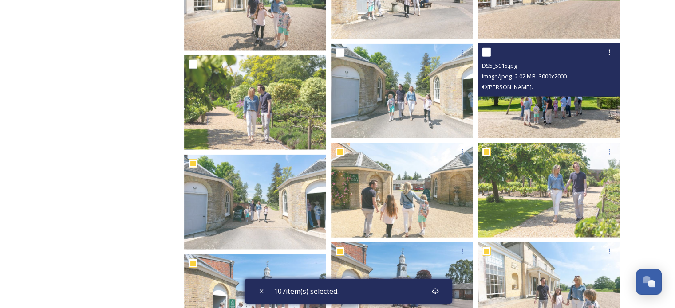
click at [486, 52] on input "checkbox" at bounding box center [486, 52] width 9 height 9
checkbox input "true"
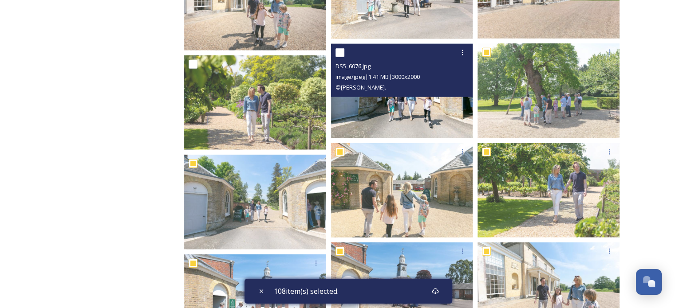
click at [337, 52] on input "checkbox" at bounding box center [339, 52] width 9 height 9
checkbox input "true"
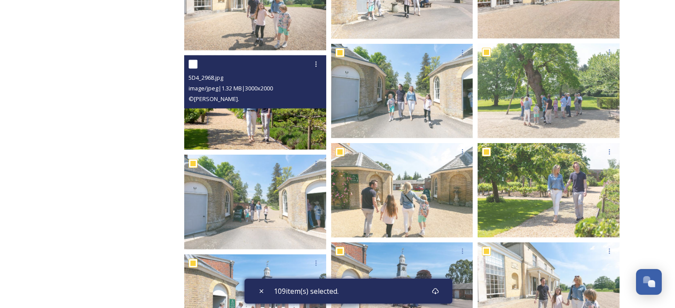
click at [191, 62] on input "checkbox" at bounding box center [192, 64] width 9 height 9
checkbox input "true"
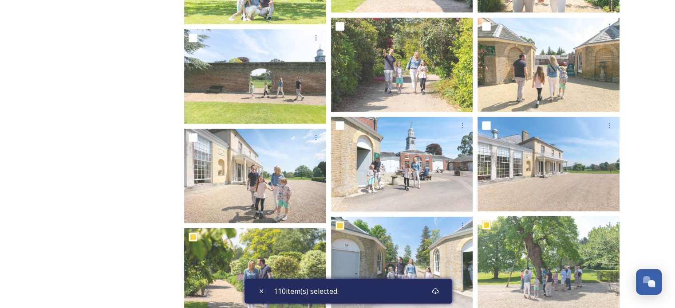
scroll to position [32247, 0]
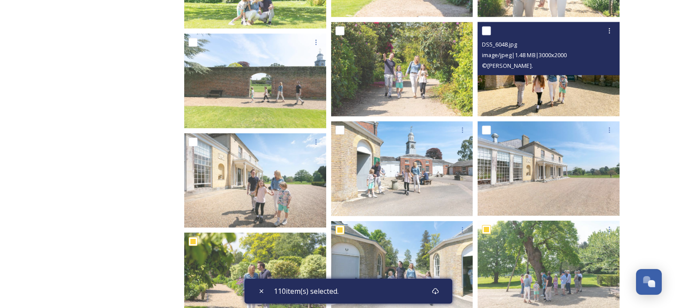
click at [482, 30] on input "checkbox" at bounding box center [486, 31] width 9 height 9
checkbox input "true"
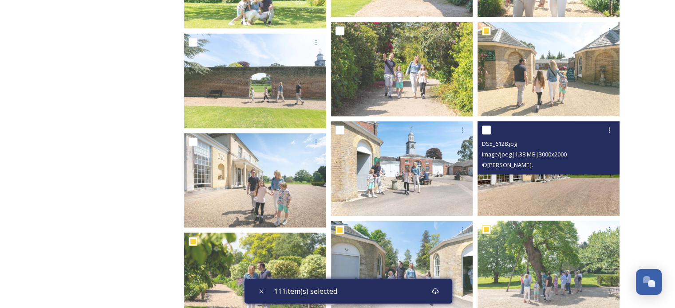
click at [486, 127] on input "checkbox" at bounding box center [486, 130] width 9 height 9
checkbox input "true"
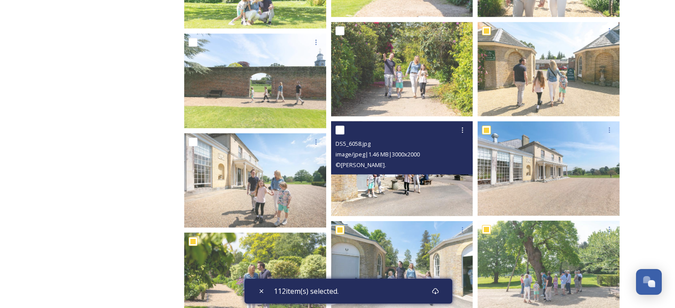
click at [341, 129] on input "checkbox" at bounding box center [339, 130] width 9 height 9
checkbox input "true"
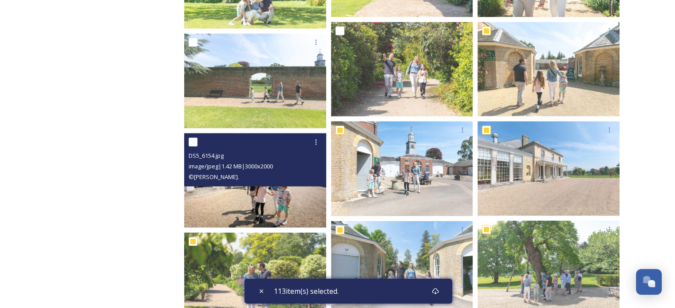
click at [193, 145] on input "checkbox" at bounding box center [192, 142] width 9 height 9
checkbox input "true"
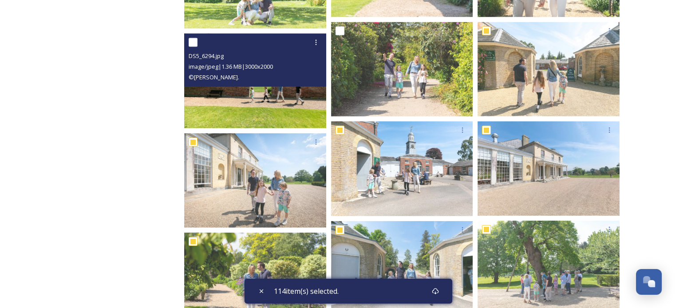
click at [195, 42] on input "checkbox" at bounding box center [192, 42] width 9 height 9
checkbox input "true"
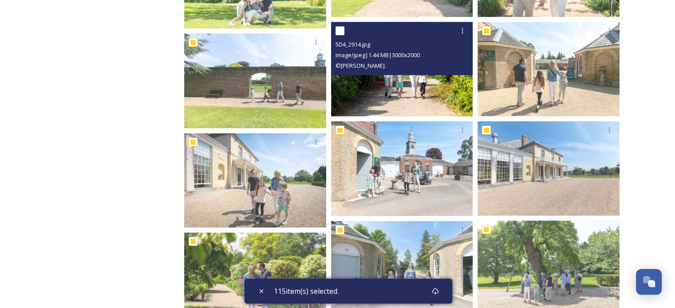
click at [335, 31] on input "checkbox" at bounding box center [339, 31] width 9 height 9
checkbox input "true"
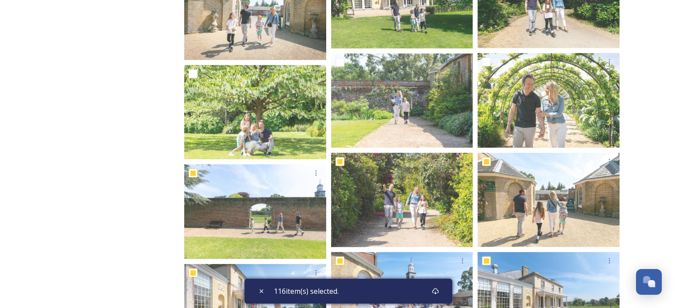
scroll to position [32105, 0]
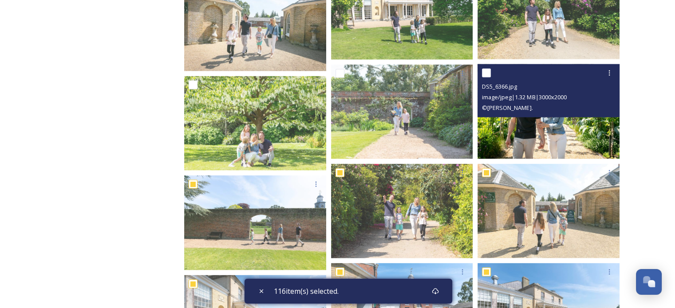
click at [484, 70] on input "checkbox" at bounding box center [486, 73] width 9 height 9
checkbox input "true"
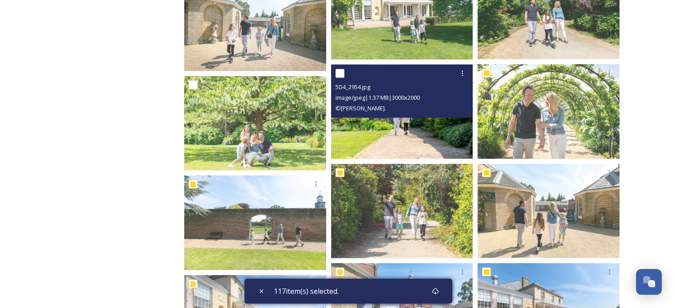
click at [336, 73] on input "checkbox" at bounding box center [339, 73] width 9 height 9
checkbox input "true"
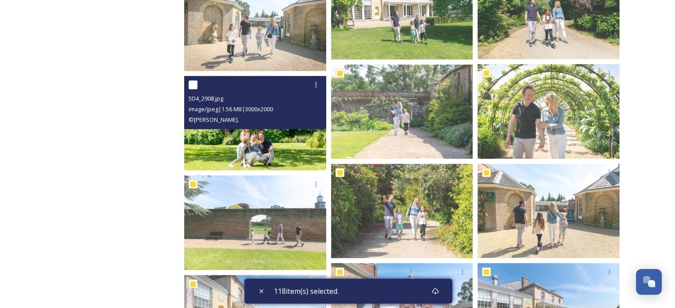
click at [190, 84] on input "checkbox" at bounding box center [192, 85] width 9 height 9
checkbox input "true"
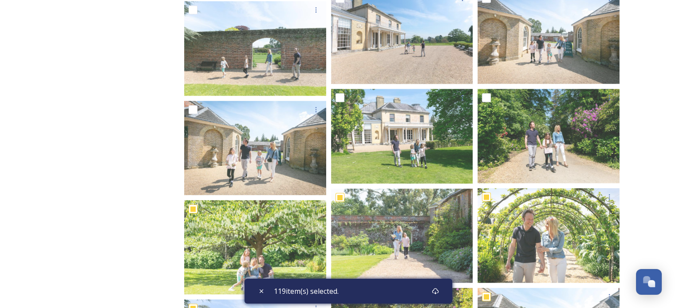
scroll to position [31981, 0]
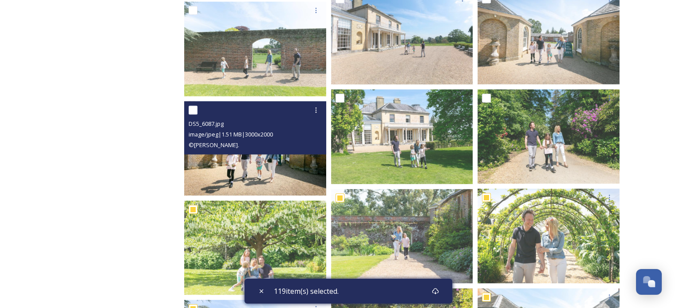
click at [193, 107] on input "checkbox" at bounding box center [192, 110] width 9 height 9
checkbox input "true"
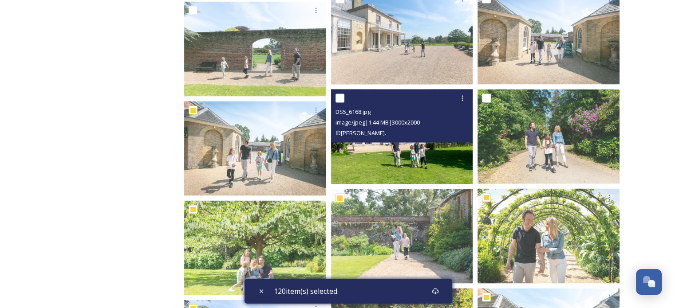
click at [334, 98] on div "DS5_6168.jpg image/jpeg | 1.44 MB | 3000 x 2000 © [PERSON_NAME]." at bounding box center [402, 115] width 142 height 53
click at [344, 95] on div at bounding box center [402, 98] width 135 height 16
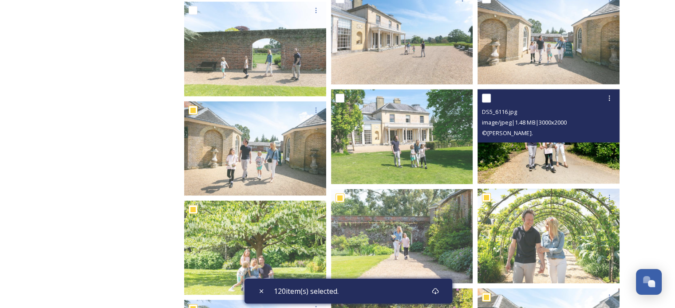
click at [488, 97] on input "checkbox" at bounding box center [486, 98] width 9 height 9
checkbox input "true"
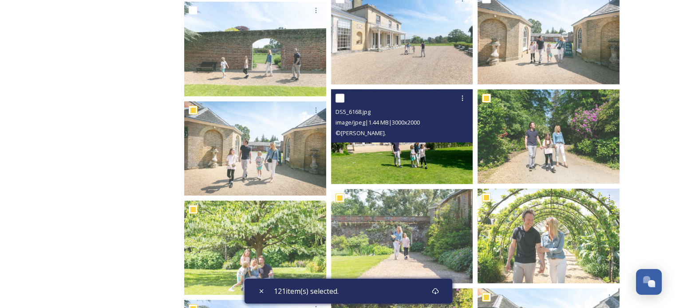
click at [339, 96] on input "checkbox" at bounding box center [339, 98] width 9 height 9
checkbox input "true"
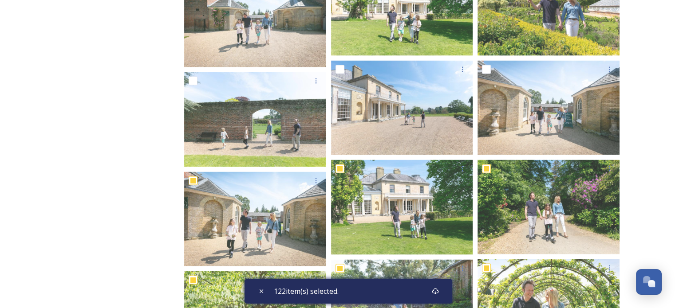
scroll to position [31892, 0]
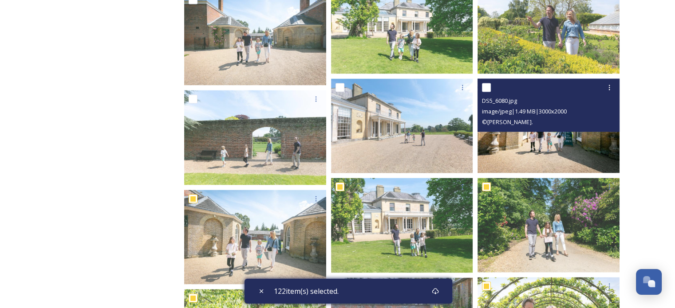
click at [490, 86] on input "checkbox" at bounding box center [486, 87] width 9 height 9
checkbox input "true"
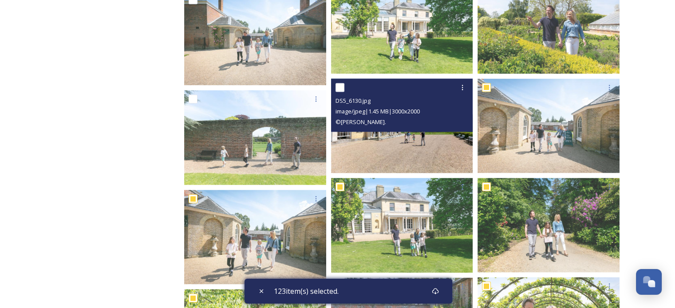
click at [341, 89] on input "checkbox" at bounding box center [339, 87] width 9 height 9
checkbox input "true"
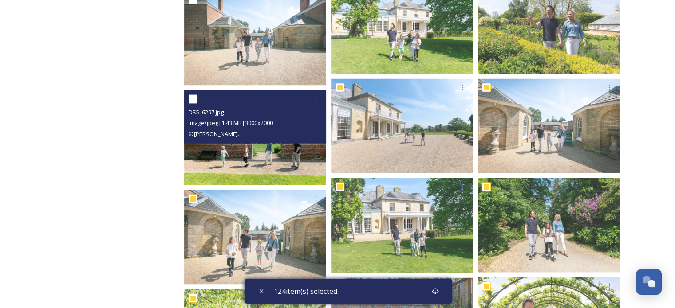
click at [193, 97] on input "checkbox" at bounding box center [192, 98] width 9 height 9
checkbox input "true"
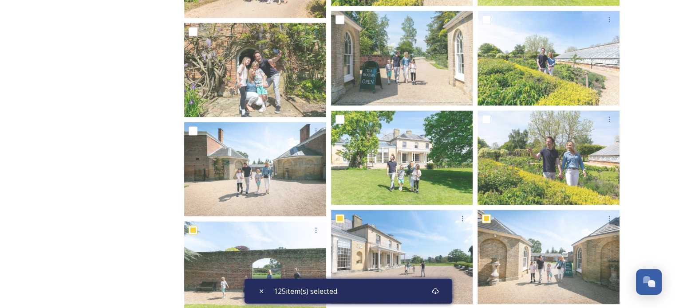
scroll to position [31750, 0]
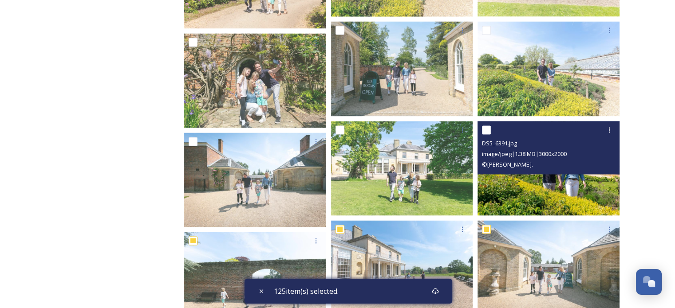
click at [488, 127] on input "checkbox" at bounding box center [486, 130] width 9 height 9
checkbox input "true"
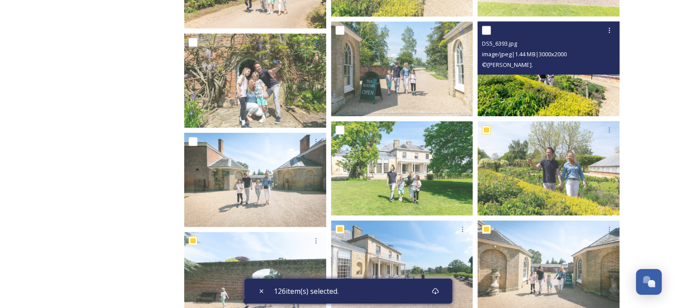
click at [484, 31] on input "checkbox" at bounding box center [486, 30] width 9 height 9
checkbox input "true"
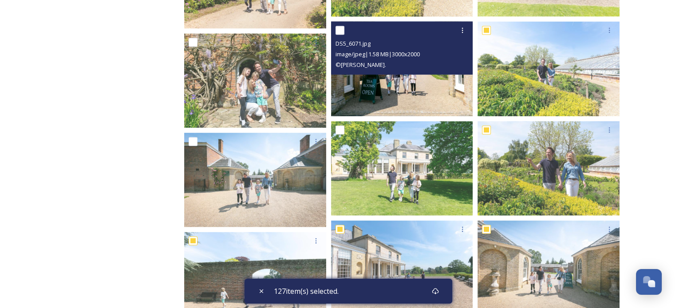
click at [341, 28] on input "checkbox" at bounding box center [339, 30] width 9 height 9
checkbox input "true"
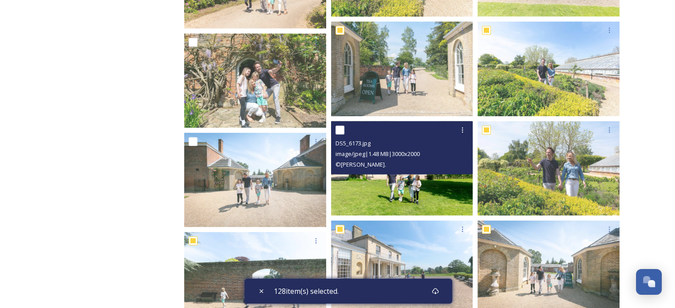
click at [338, 130] on input "checkbox" at bounding box center [339, 130] width 9 height 9
checkbox input "true"
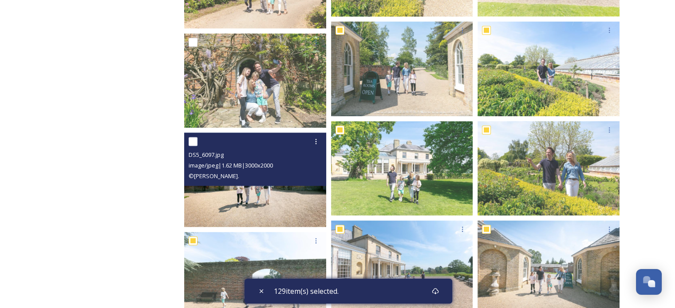
click at [192, 143] on input "checkbox" at bounding box center [192, 141] width 9 height 9
checkbox input "true"
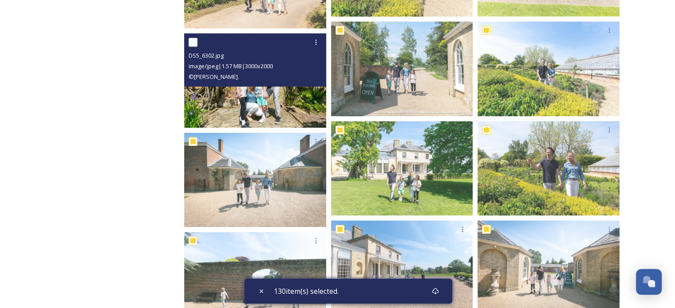
click at [192, 42] on input "checkbox" at bounding box center [192, 42] width 9 height 9
checkbox input "true"
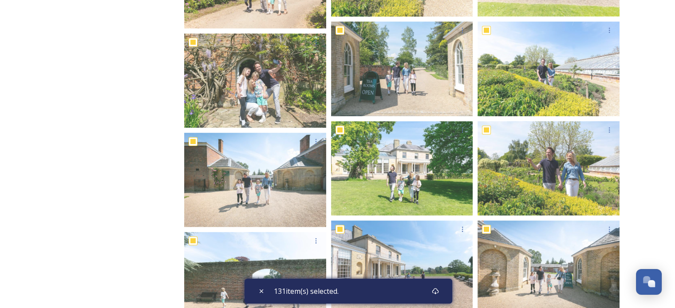
scroll to position [31481, 0]
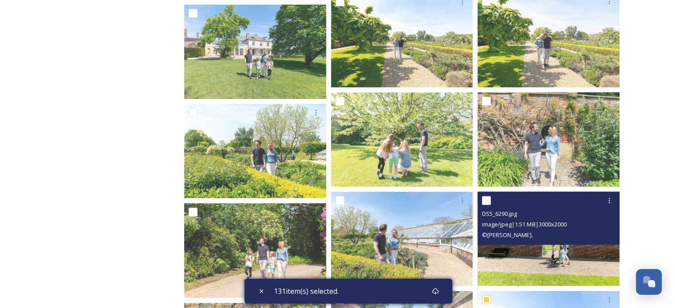
click at [483, 196] on input "checkbox" at bounding box center [486, 200] width 9 height 9
checkbox input "true"
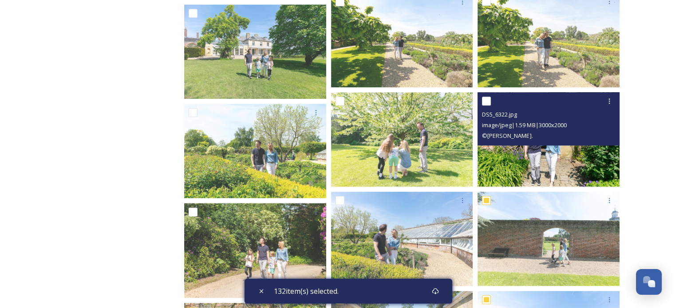
click at [483, 100] on input "checkbox" at bounding box center [486, 101] width 9 height 9
checkbox input "true"
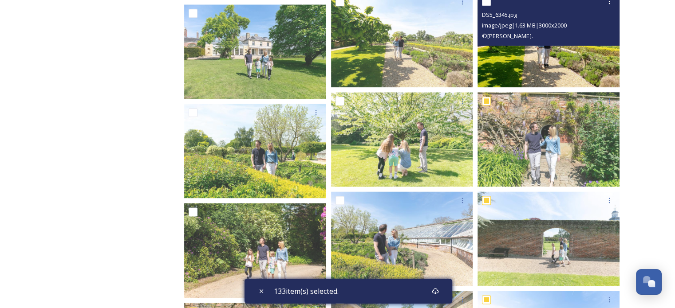
click at [485, 2] on input "checkbox" at bounding box center [486, 1] width 9 height 9
checkbox input "true"
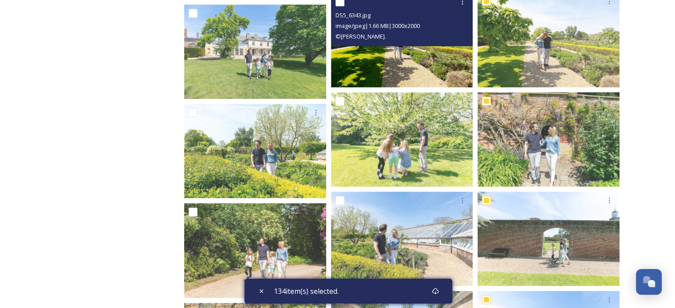
click at [342, 2] on input "checkbox" at bounding box center [339, 1] width 9 height 9
checkbox input "true"
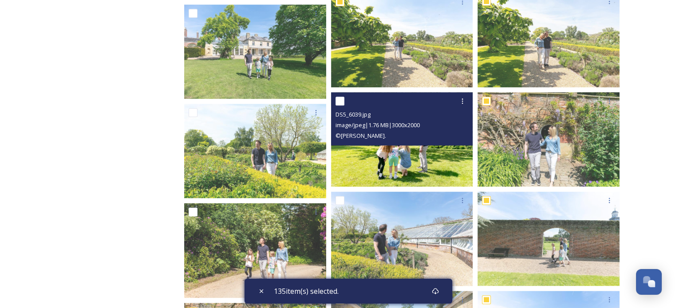
click at [339, 101] on input "checkbox" at bounding box center [339, 101] width 9 height 9
checkbox input "true"
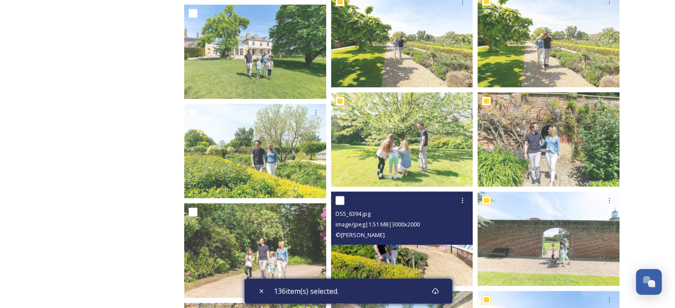
click at [338, 199] on input "checkbox" at bounding box center [339, 200] width 9 height 9
checkbox input "true"
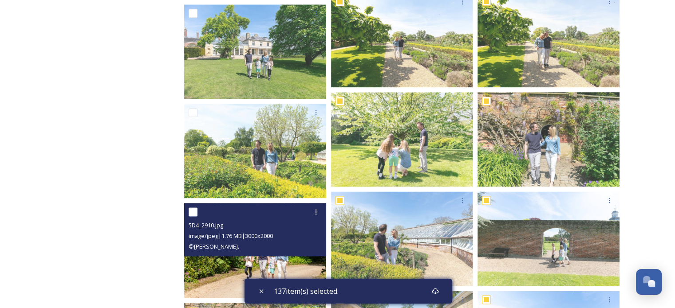
click at [192, 212] on input "checkbox" at bounding box center [192, 212] width 9 height 9
checkbox input "true"
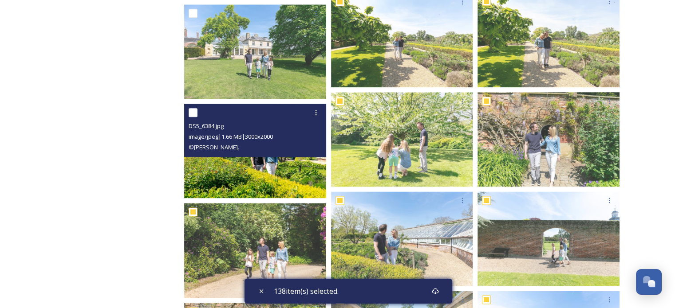
click at [191, 106] on div at bounding box center [255, 113] width 135 height 16
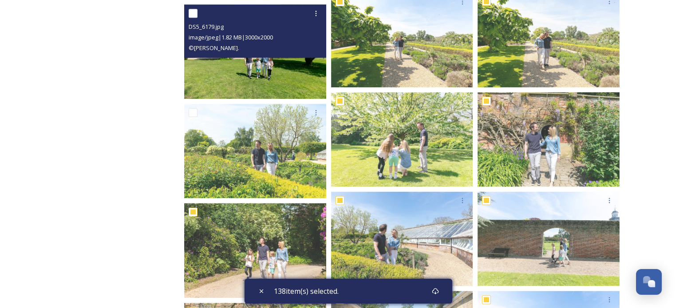
click at [191, 12] on input "checkbox" at bounding box center [192, 13] width 9 height 9
checkbox input "true"
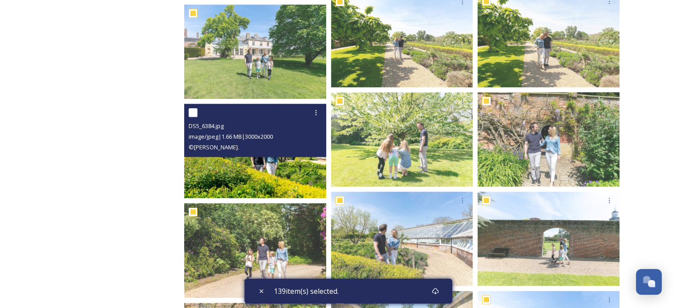
click at [192, 113] on input "checkbox" at bounding box center [192, 112] width 9 height 9
checkbox input "true"
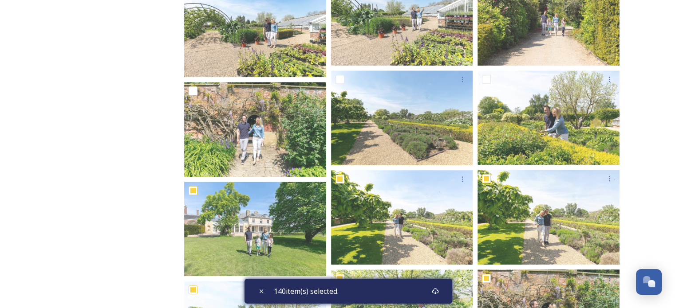
scroll to position [31285, 0]
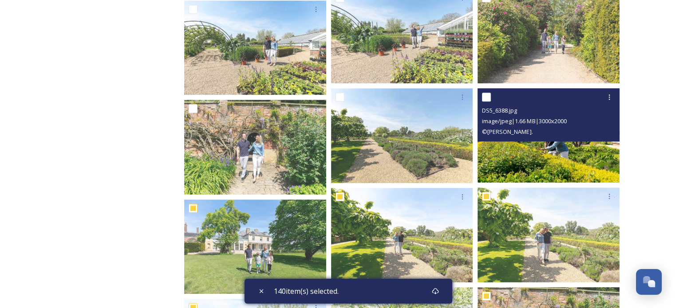
click at [482, 95] on input "checkbox" at bounding box center [486, 97] width 9 height 9
checkbox input "true"
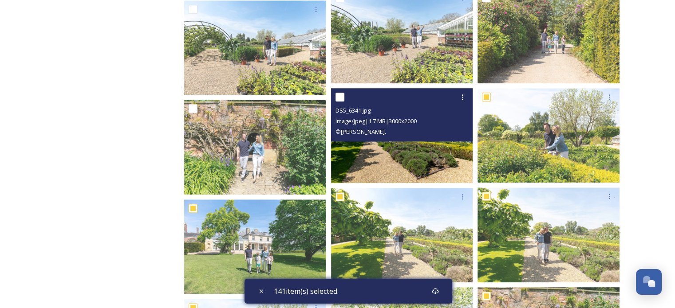
click at [343, 97] on input "checkbox" at bounding box center [339, 97] width 9 height 9
checkbox input "true"
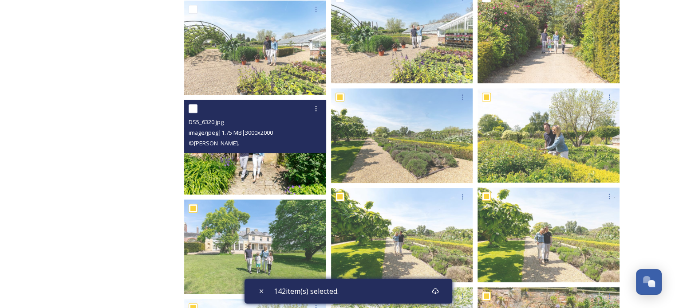
click at [193, 108] on input "checkbox" at bounding box center [192, 108] width 9 height 9
checkbox input "true"
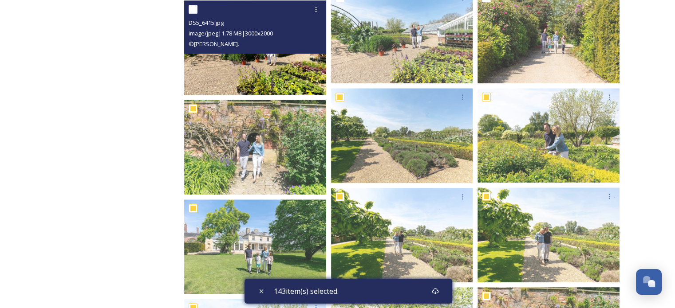
click at [196, 10] on input "checkbox" at bounding box center [192, 9] width 9 height 9
checkbox input "true"
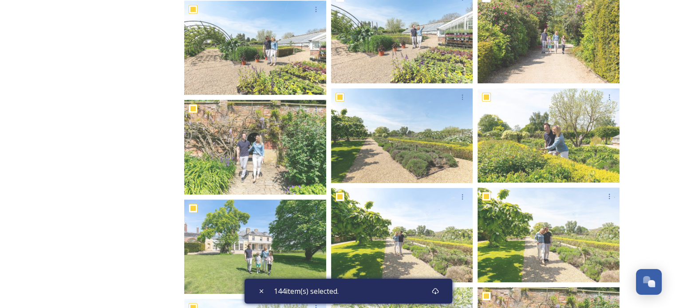
scroll to position [31016, 0]
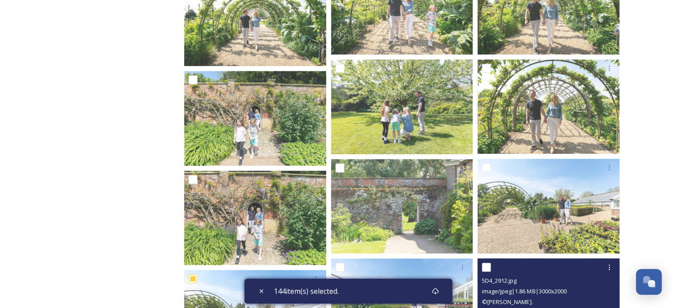
click at [484, 263] on input "checkbox" at bounding box center [486, 267] width 9 height 9
checkbox input "true"
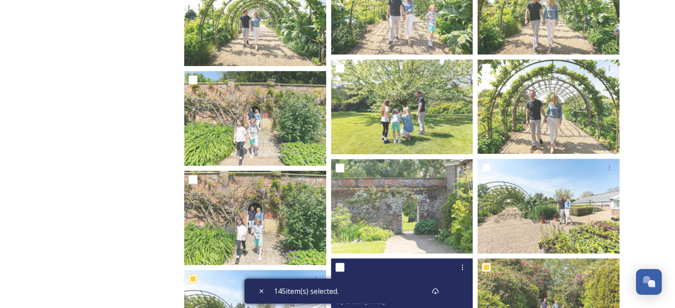
click at [339, 266] on input "checkbox" at bounding box center [339, 267] width 9 height 9
checkbox input "true"
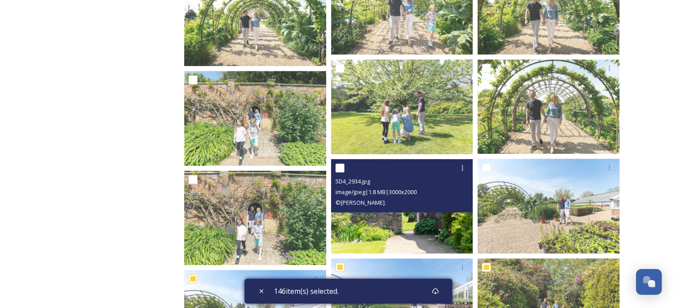
click at [340, 165] on input "checkbox" at bounding box center [339, 168] width 9 height 9
checkbox input "true"
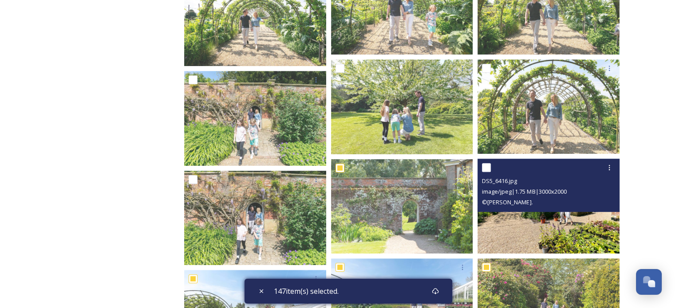
click at [482, 168] on input "checkbox" at bounding box center [486, 167] width 9 height 9
checkbox input "true"
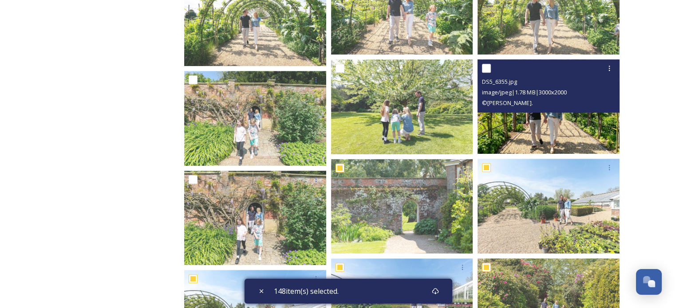
click at [486, 63] on div at bounding box center [549, 68] width 135 height 16
click at [486, 68] on input "checkbox" at bounding box center [486, 68] width 9 height 9
checkbox input "true"
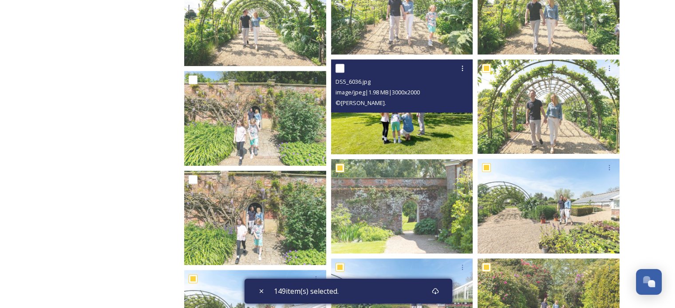
click at [341, 69] on input "checkbox" at bounding box center [339, 68] width 9 height 9
checkbox input "true"
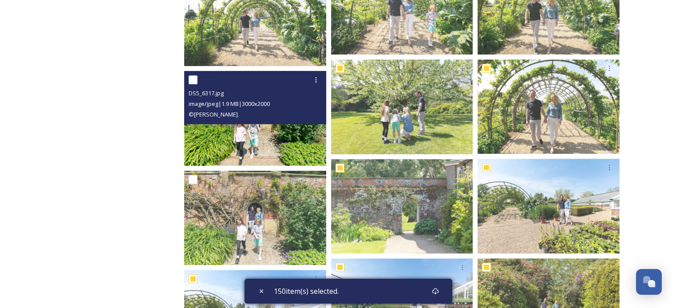
click at [189, 81] on input "checkbox" at bounding box center [192, 79] width 9 height 9
checkbox input "true"
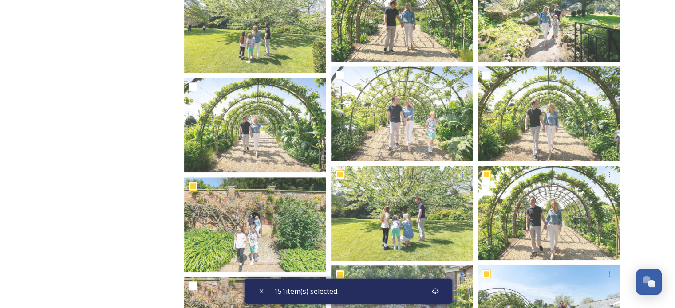
scroll to position [30892, 0]
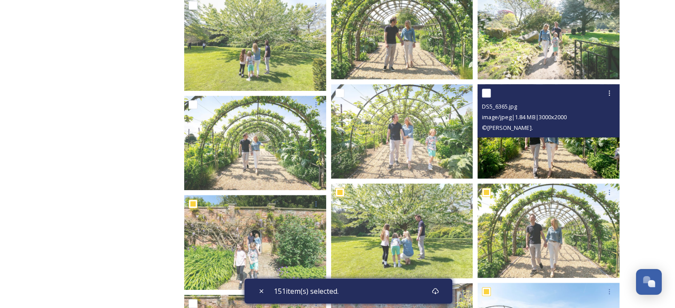
click at [486, 94] on input "checkbox" at bounding box center [486, 93] width 9 height 9
checkbox input "true"
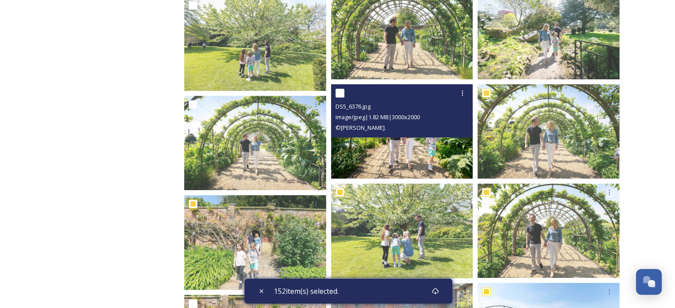
click at [334, 93] on div "DS5_6376.jpg image/jpeg | 1.82 MB | 3000 x 2000 © [PERSON_NAME]." at bounding box center [402, 110] width 142 height 53
click at [341, 95] on input "checkbox" at bounding box center [339, 93] width 9 height 9
checkbox input "true"
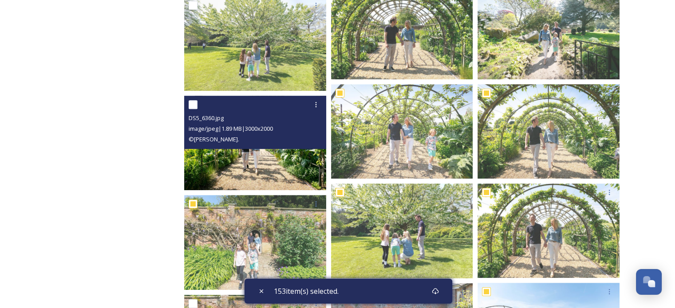
click at [189, 101] on input "checkbox" at bounding box center [192, 104] width 9 height 9
checkbox input "true"
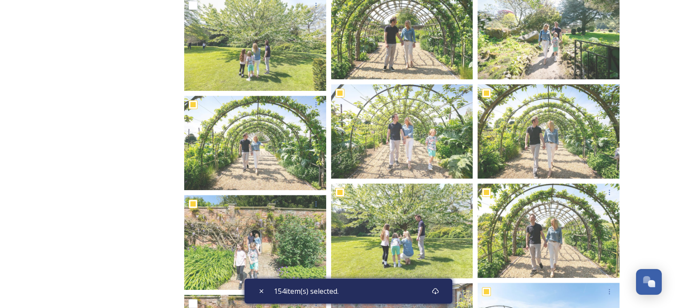
scroll to position [30622, 0]
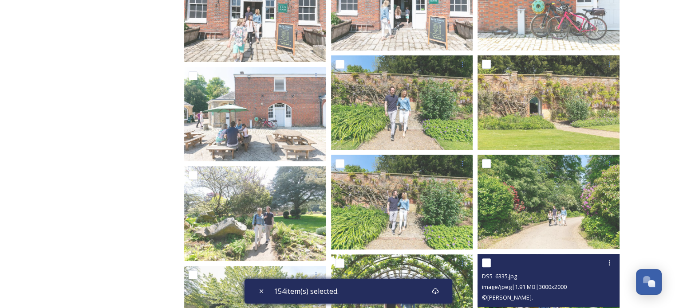
click at [482, 260] on input "checkbox" at bounding box center [486, 263] width 9 height 9
checkbox input "true"
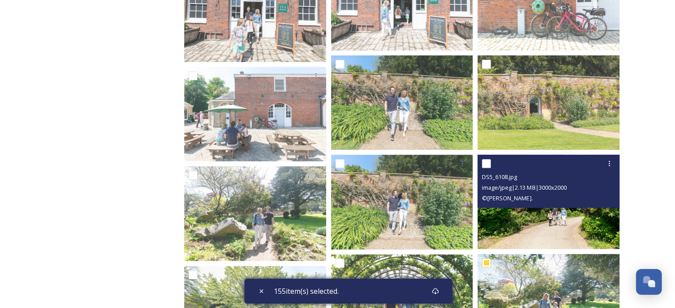
click at [486, 165] on input "checkbox" at bounding box center [486, 163] width 9 height 9
checkbox input "true"
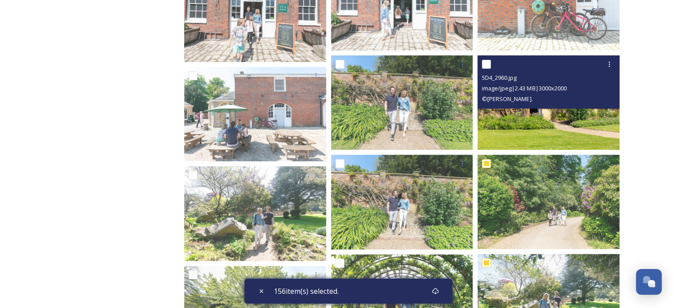
click at [485, 64] on input "checkbox" at bounding box center [486, 64] width 9 height 9
checkbox input "true"
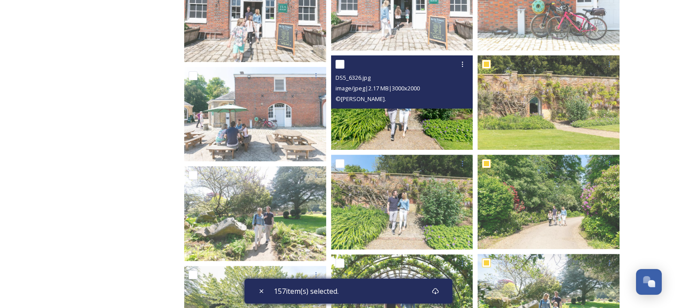
click at [340, 62] on input "checkbox" at bounding box center [339, 64] width 9 height 9
checkbox input "true"
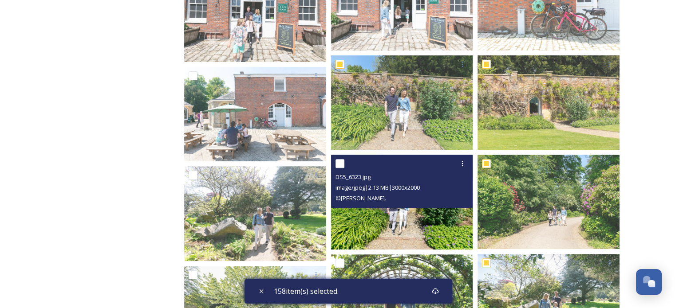
click at [335, 162] on input "checkbox" at bounding box center [339, 163] width 9 height 9
checkbox input "true"
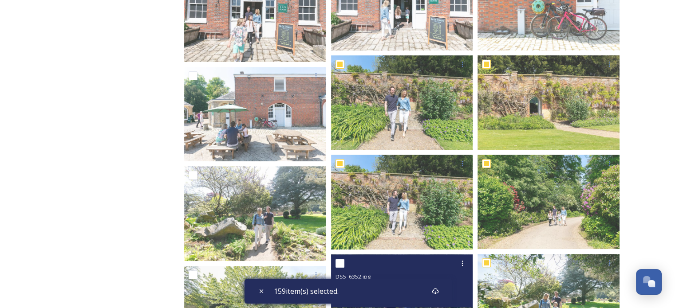
click at [338, 261] on input "checkbox" at bounding box center [339, 263] width 9 height 9
checkbox input "true"
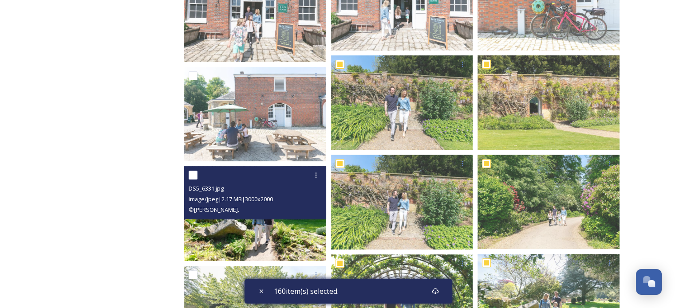
click at [193, 176] on input "checkbox" at bounding box center [192, 175] width 9 height 9
checkbox input "true"
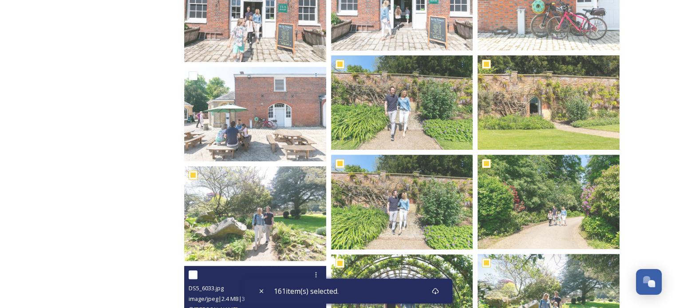
click at [194, 272] on input "checkbox" at bounding box center [192, 275] width 9 height 9
checkbox input "true"
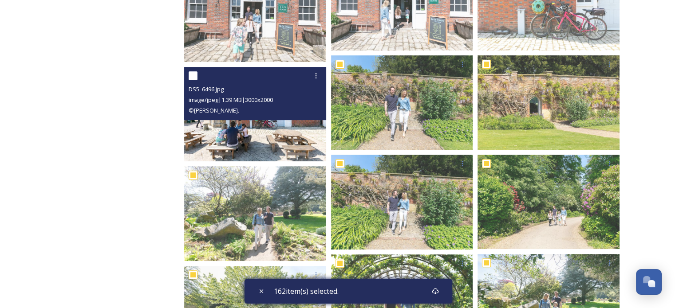
click at [191, 74] on input "checkbox" at bounding box center [192, 75] width 9 height 9
checkbox input "true"
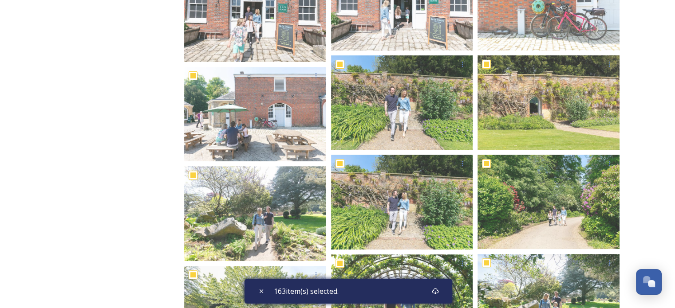
scroll to position [30352, 0]
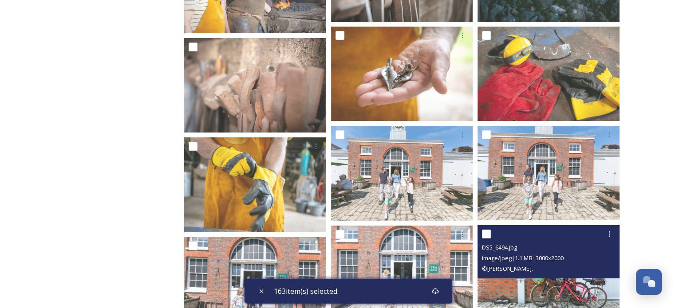
click at [485, 233] on input "checkbox" at bounding box center [486, 234] width 9 height 9
checkbox input "true"
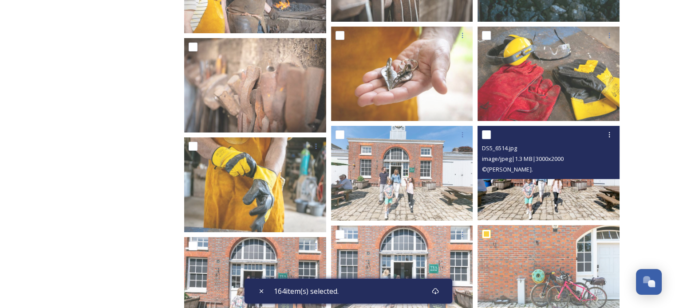
click at [486, 130] on div at bounding box center [486, 134] width 9 height 9
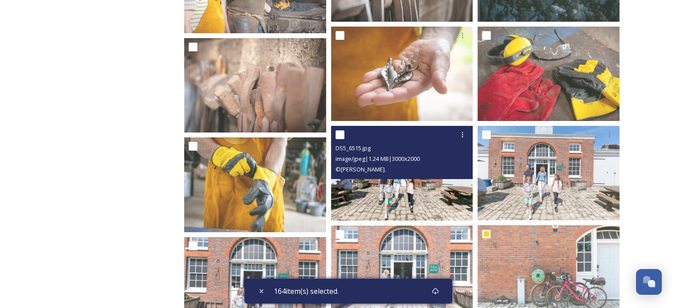
click at [339, 133] on input "checkbox" at bounding box center [339, 134] width 9 height 9
checkbox input "true"
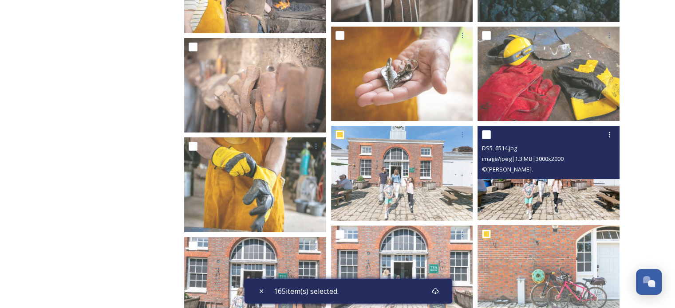
click at [488, 134] on input "checkbox" at bounding box center [486, 134] width 9 height 9
checkbox input "true"
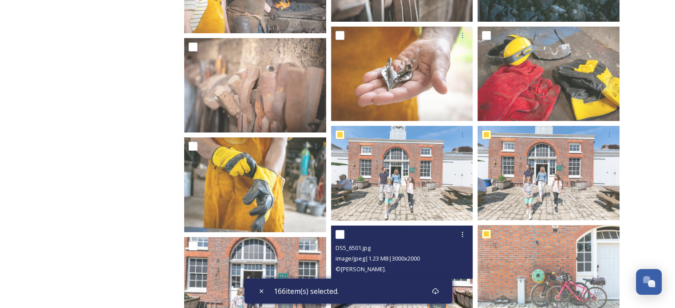
click at [338, 235] on input "checkbox" at bounding box center [339, 234] width 9 height 9
checkbox input "true"
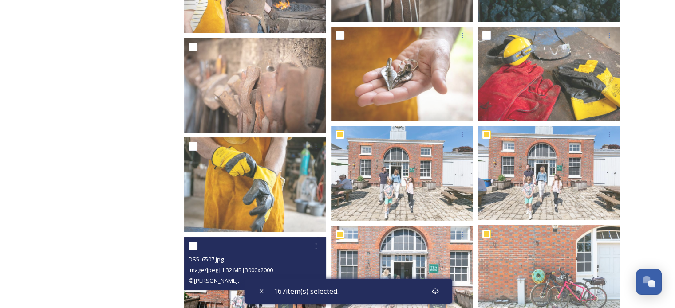
click at [194, 242] on input "checkbox" at bounding box center [192, 246] width 9 height 9
checkbox input "true"
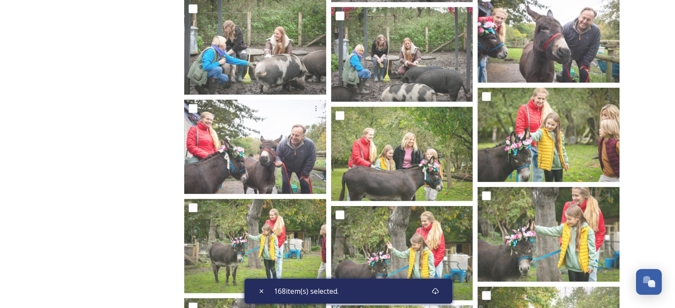
scroll to position [0, 0]
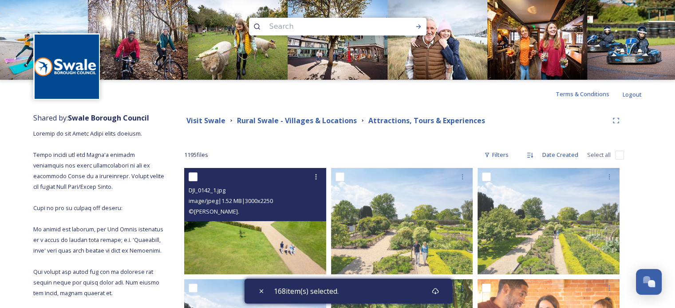
click at [195, 181] on input "checkbox" at bounding box center [192, 177] width 9 height 9
checkbox input "true"
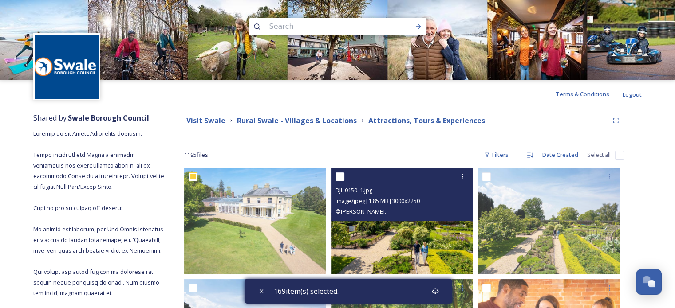
click at [339, 177] on input "checkbox" at bounding box center [339, 177] width 9 height 9
checkbox input "true"
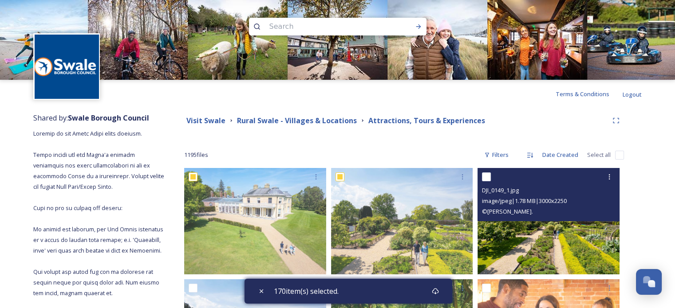
click at [484, 177] on input "checkbox" at bounding box center [486, 177] width 9 height 9
checkbox input "true"
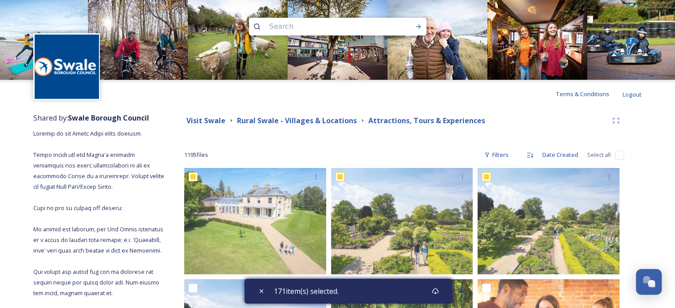
scroll to position [270, 0]
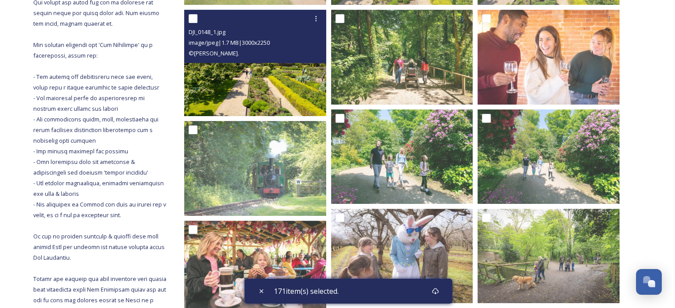
click at [193, 17] on input "checkbox" at bounding box center [192, 18] width 9 height 9
checkbox input "true"
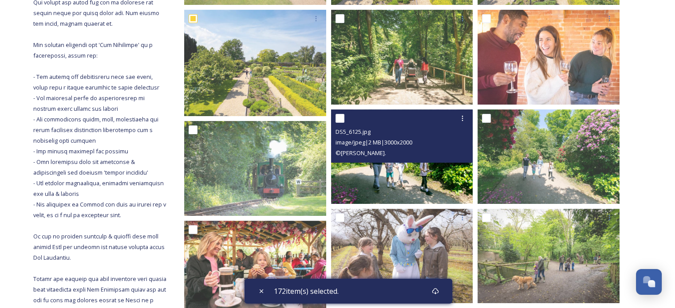
click at [339, 117] on input "checkbox" at bounding box center [339, 118] width 9 height 9
checkbox input "true"
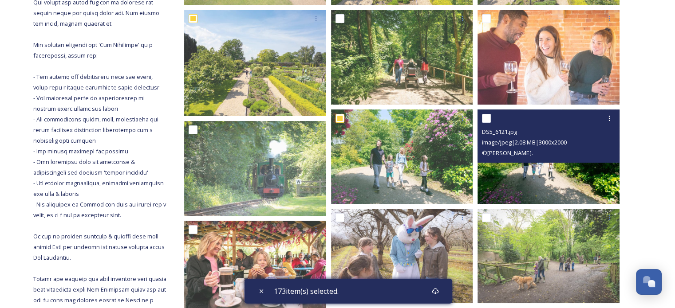
click at [488, 117] on input "checkbox" at bounding box center [486, 118] width 9 height 9
checkbox input "true"
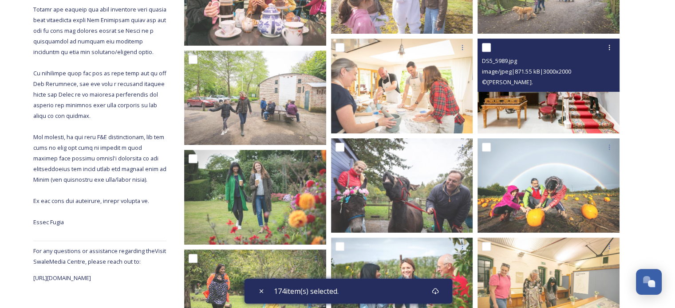
click at [488, 47] on input "checkbox" at bounding box center [486, 47] width 9 height 9
checkbox input "true"
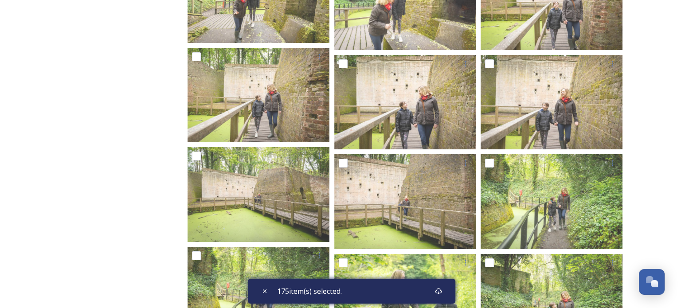
scroll to position [13484, 0]
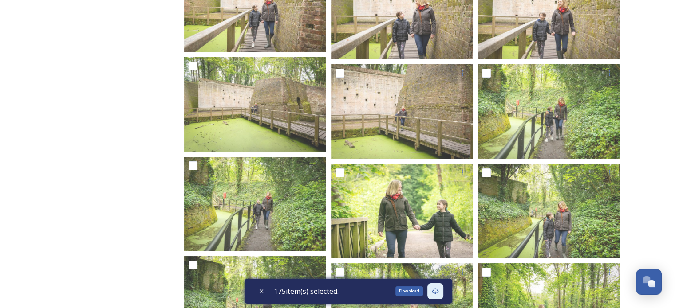
click at [436, 292] on icon at bounding box center [434, 291] width 7 height 7
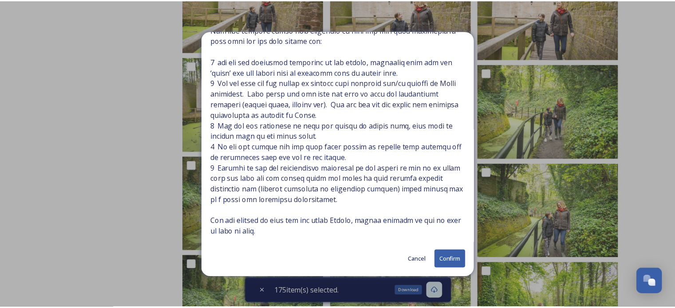
scroll to position [254, 0]
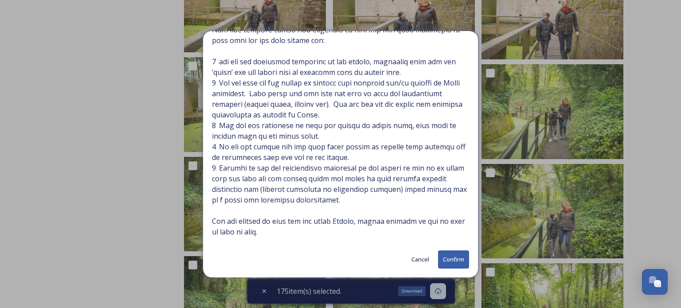
click at [444, 262] on button "Confirm" at bounding box center [453, 260] width 31 height 18
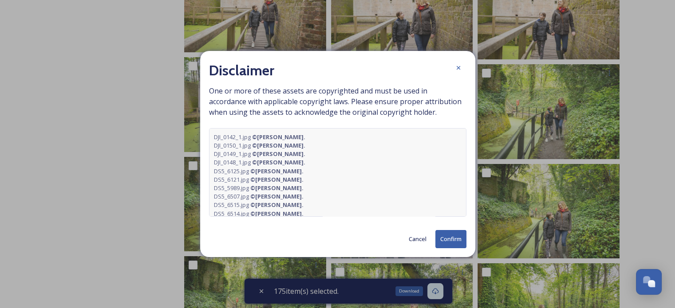
click at [451, 237] on button "Confirm" at bounding box center [450, 239] width 31 height 18
